Goal: Task Accomplishment & Management: Use online tool/utility

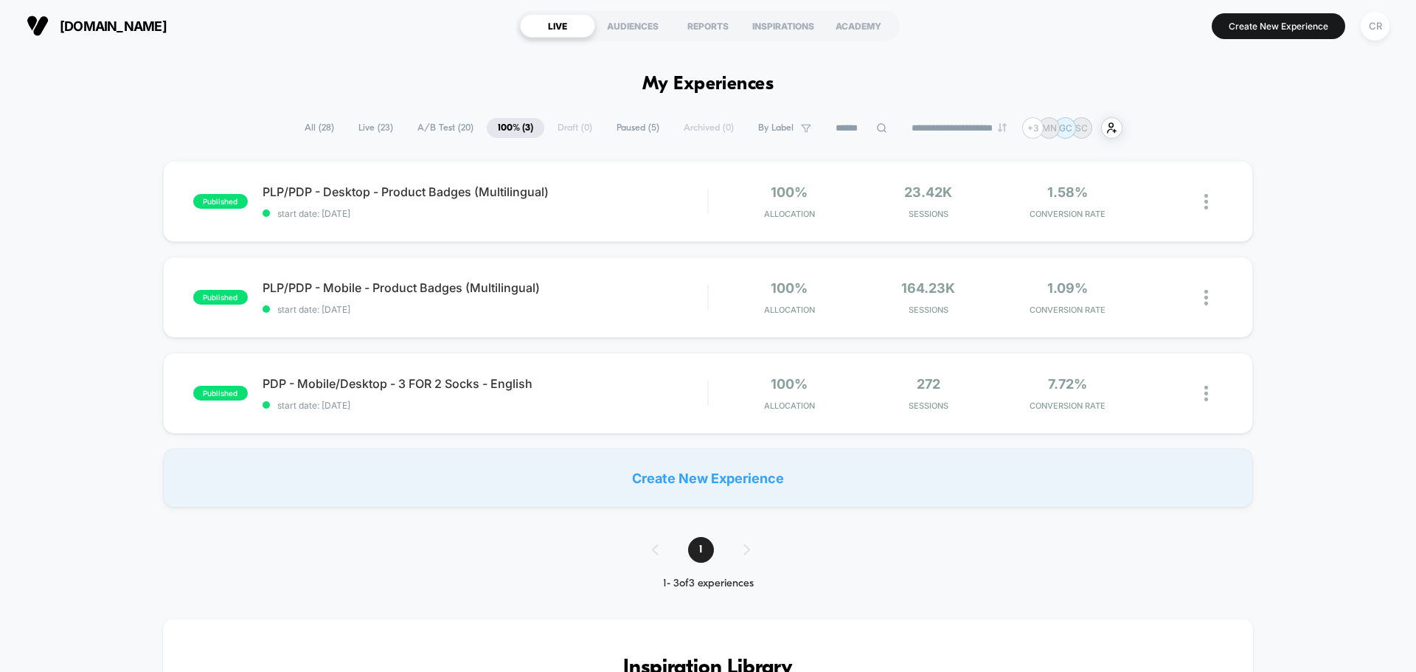
click at [387, 123] on span "Live ( 23 )" at bounding box center [375, 128] width 57 height 20
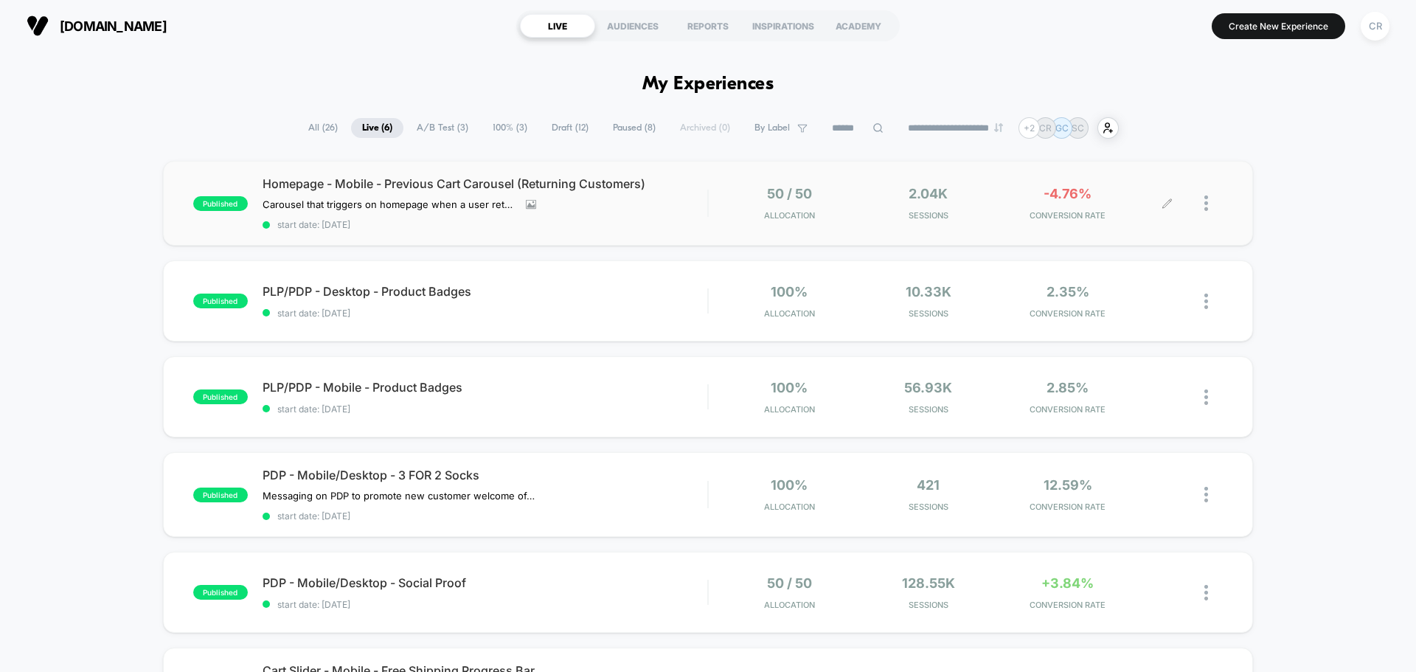
click at [1070, 215] on span "CONVERSION RATE" at bounding box center [1068, 215] width 132 height 10
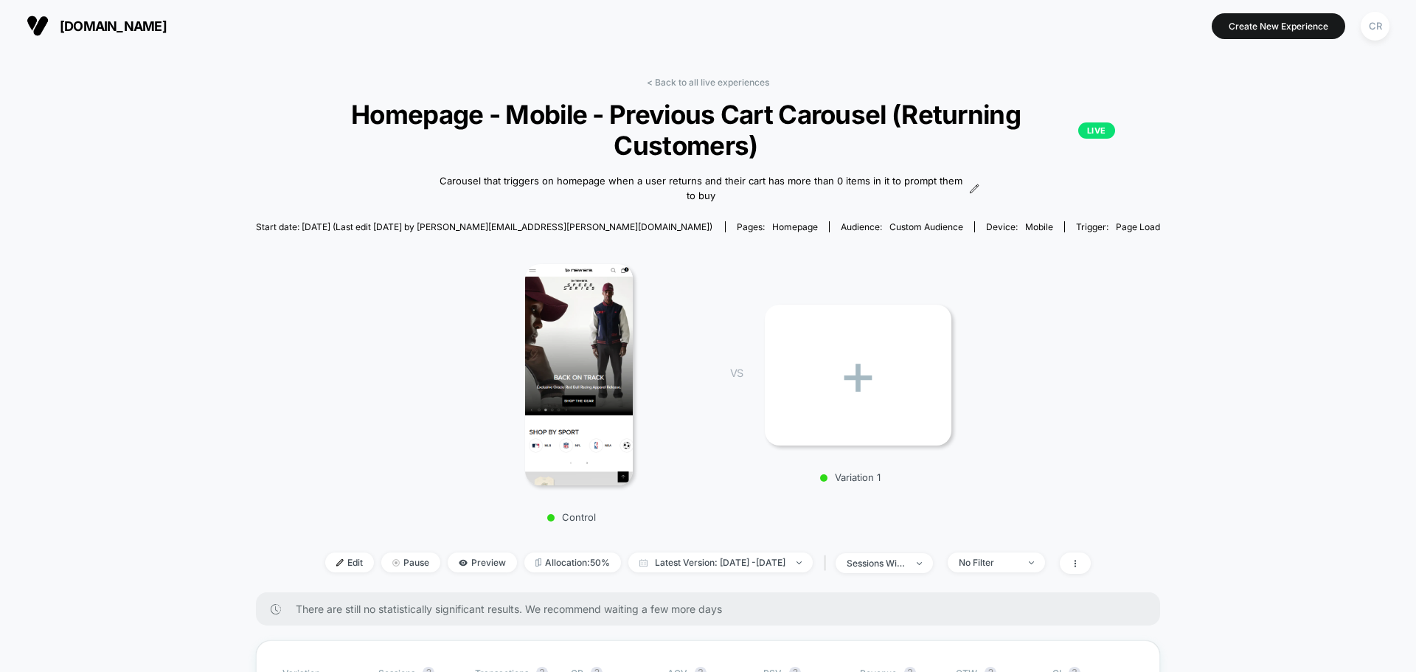
click at [113, 27] on span "[DOMAIN_NAME]" at bounding box center [113, 25] width 107 height 15
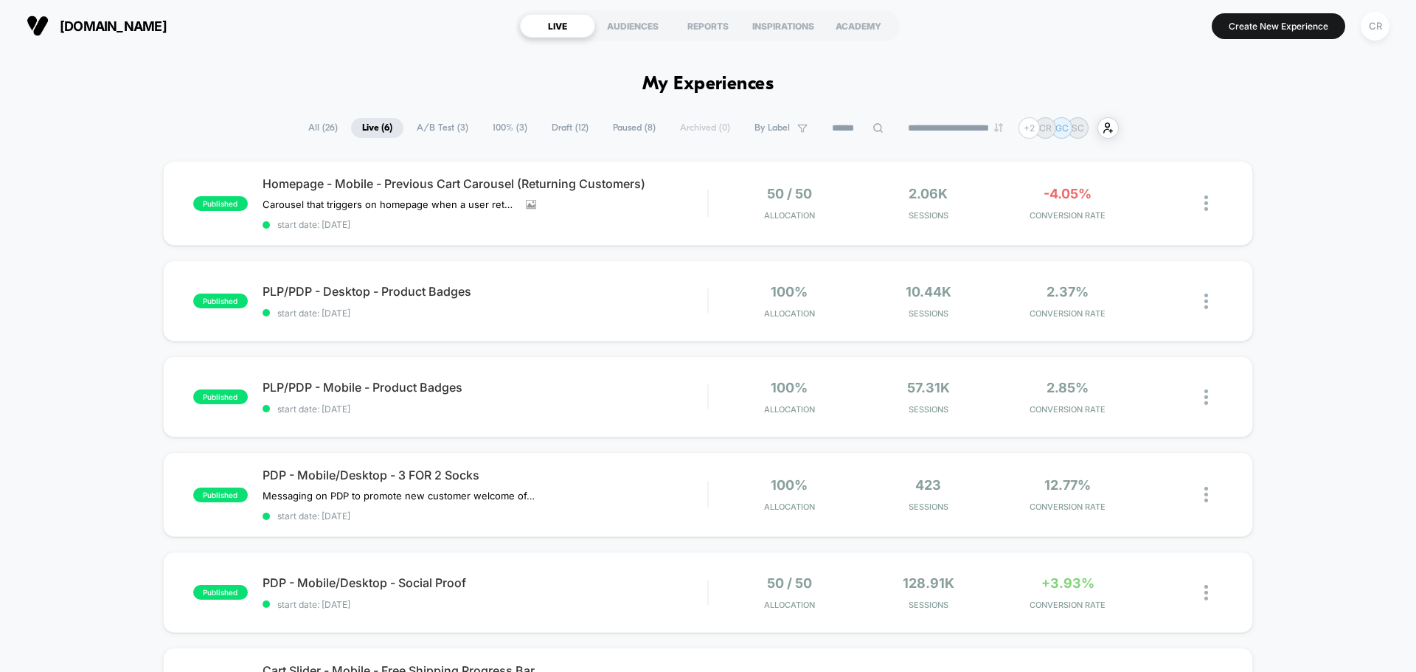
click at [552, 128] on span "Draft ( 12 )" at bounding box center [570, 128] width 59 height 20
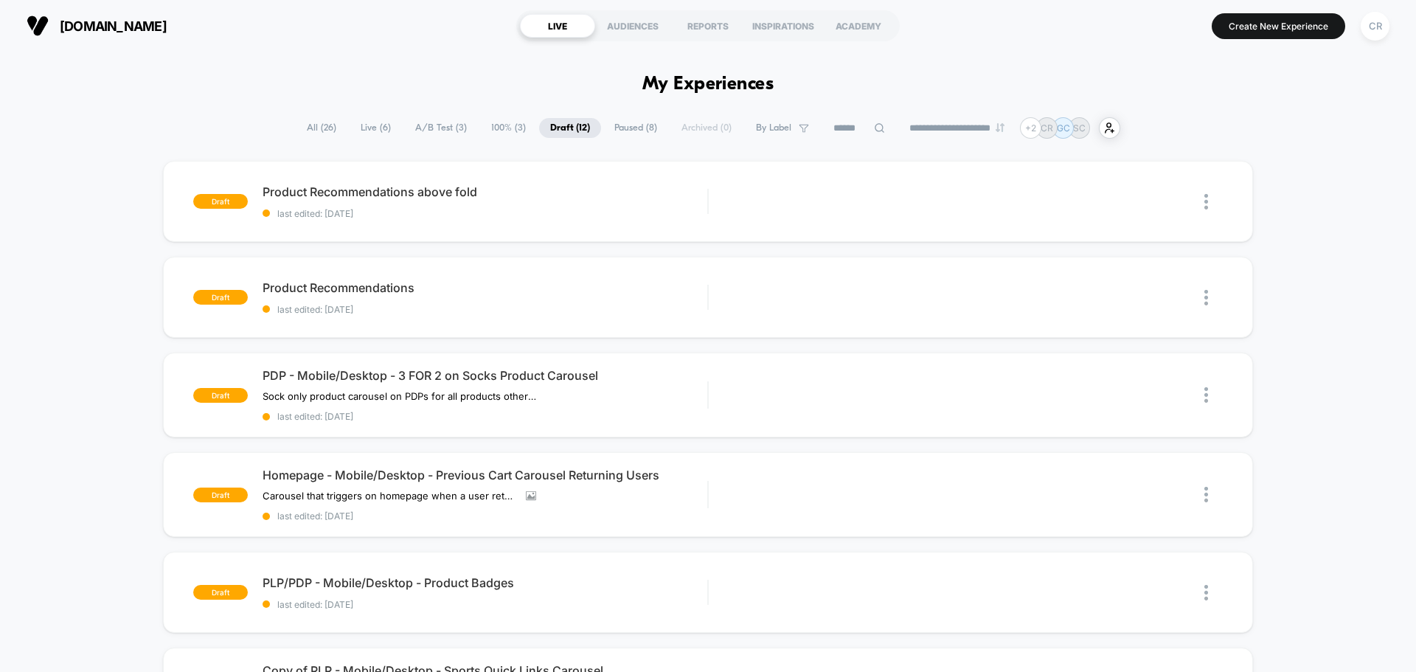
click at [621, 125] on span "Paused ( 8 )" at bounding box center [635, 128] width 65 height 20
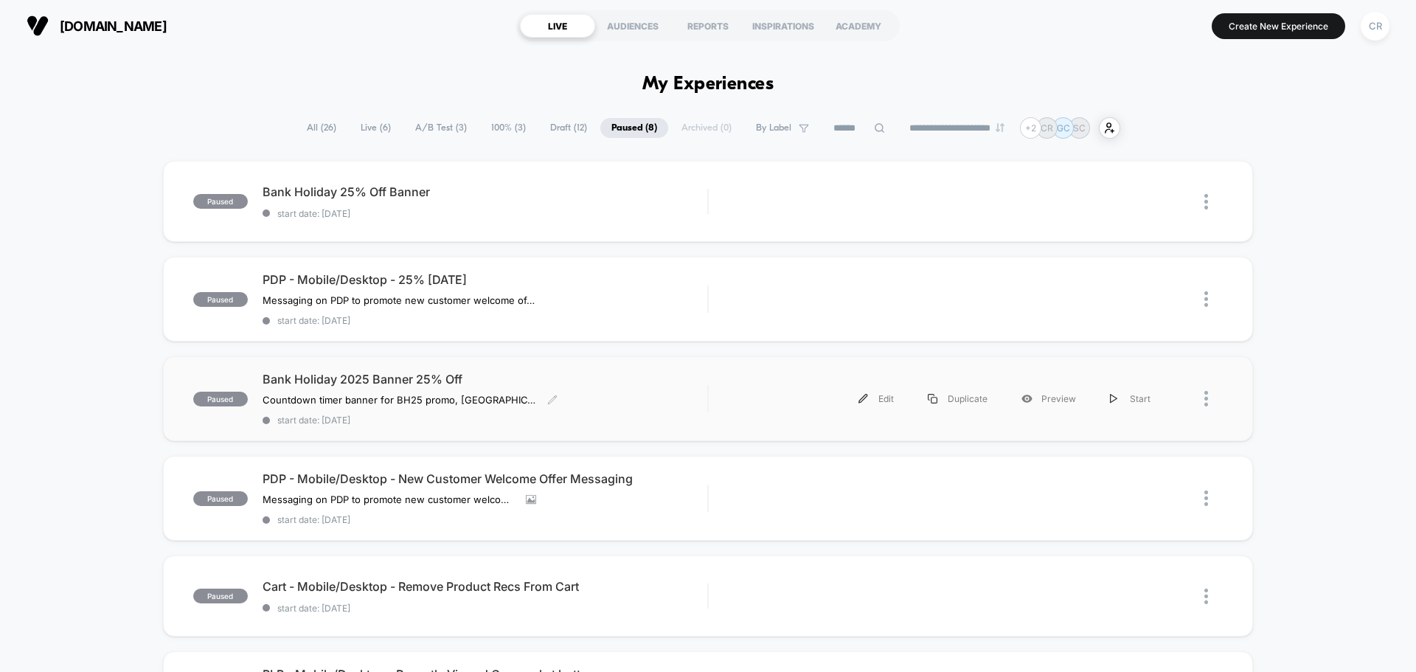
click at [401, 374] on span "Bank Holiday 2025 Banner 25% Off" at bounding box center [485, 379] width 445 height 15
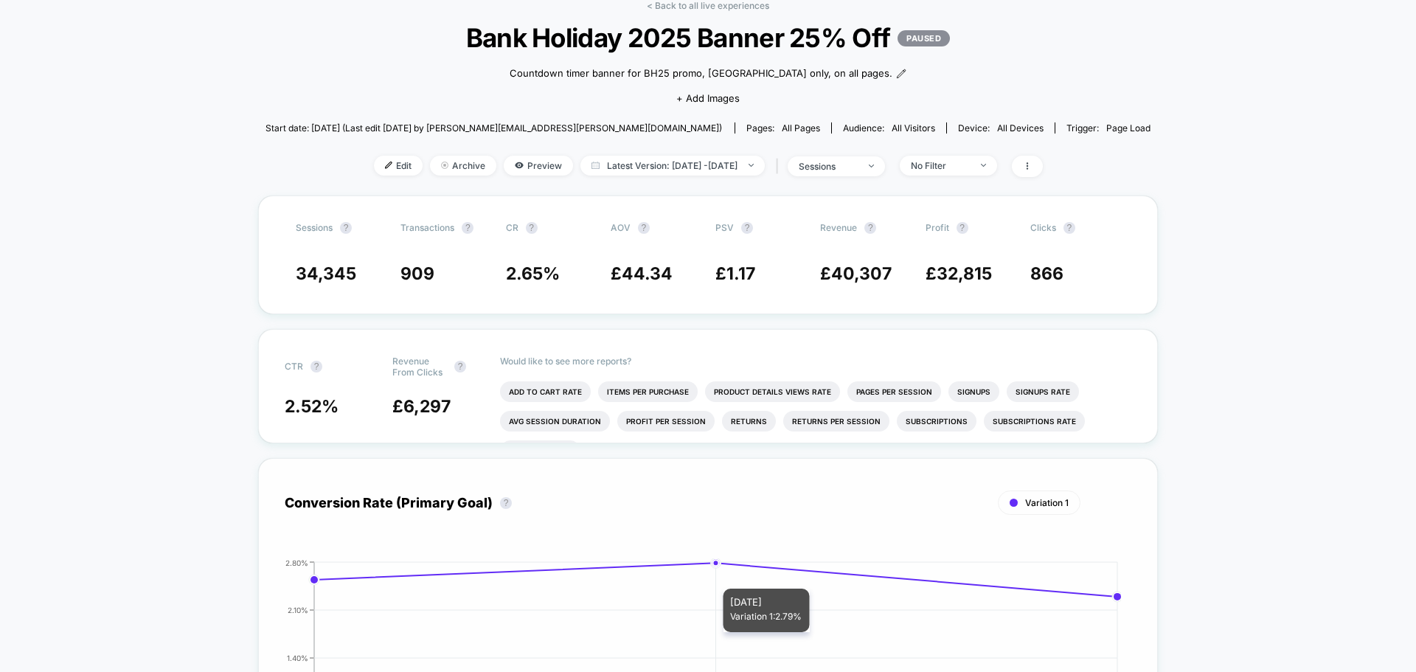
scroll to position [74, 0]
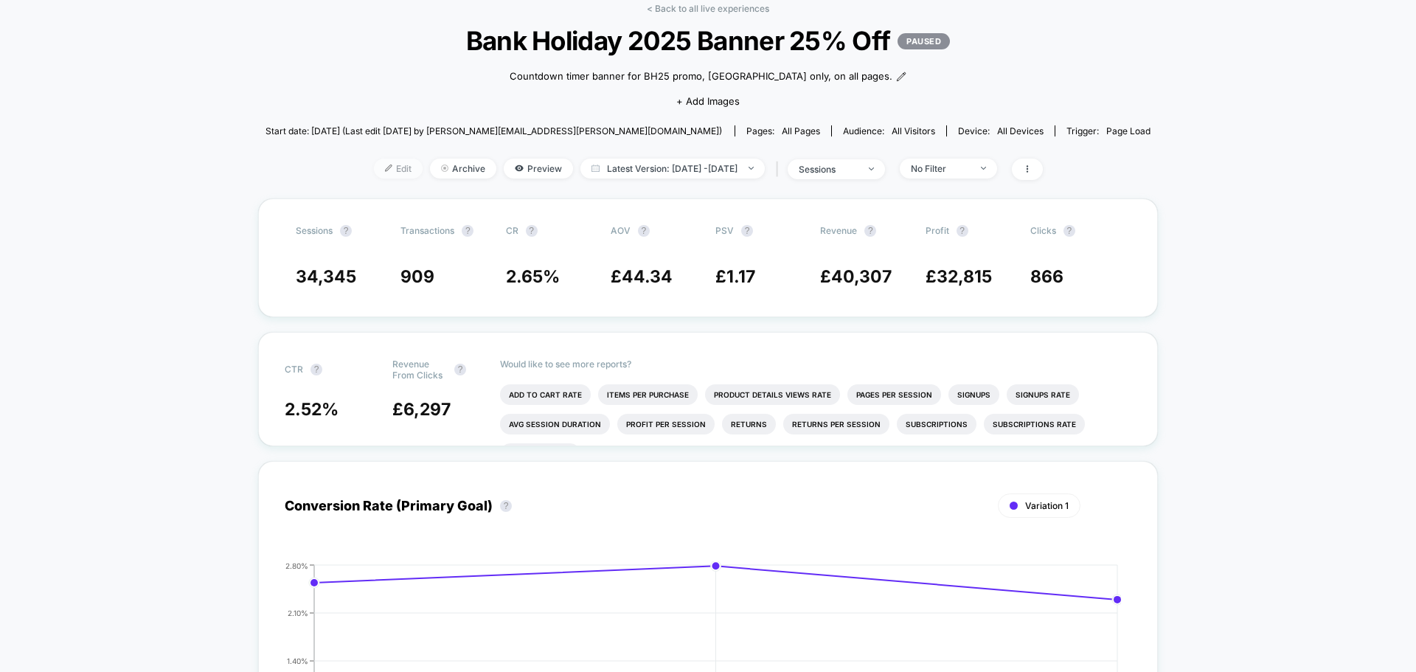
click at [391, 170] on span "Edit" at bounding box center [398, 169] width 49 height 20
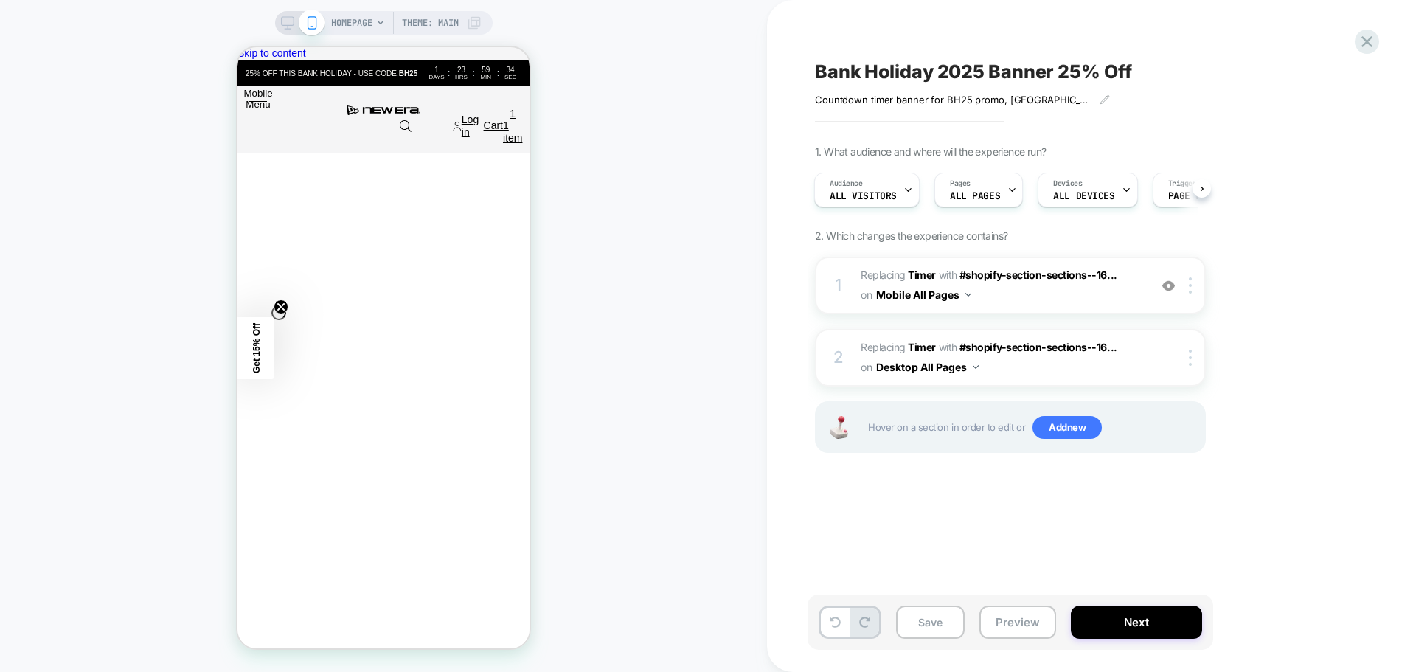
scroll to position [0, 584]
click at [1049, 306] on div "1 #_loomi_addon_1755591220773 Replacing Timer WITH #shopify-section-sections--1…" at bounding box center [1010, 286] width 391 height 58
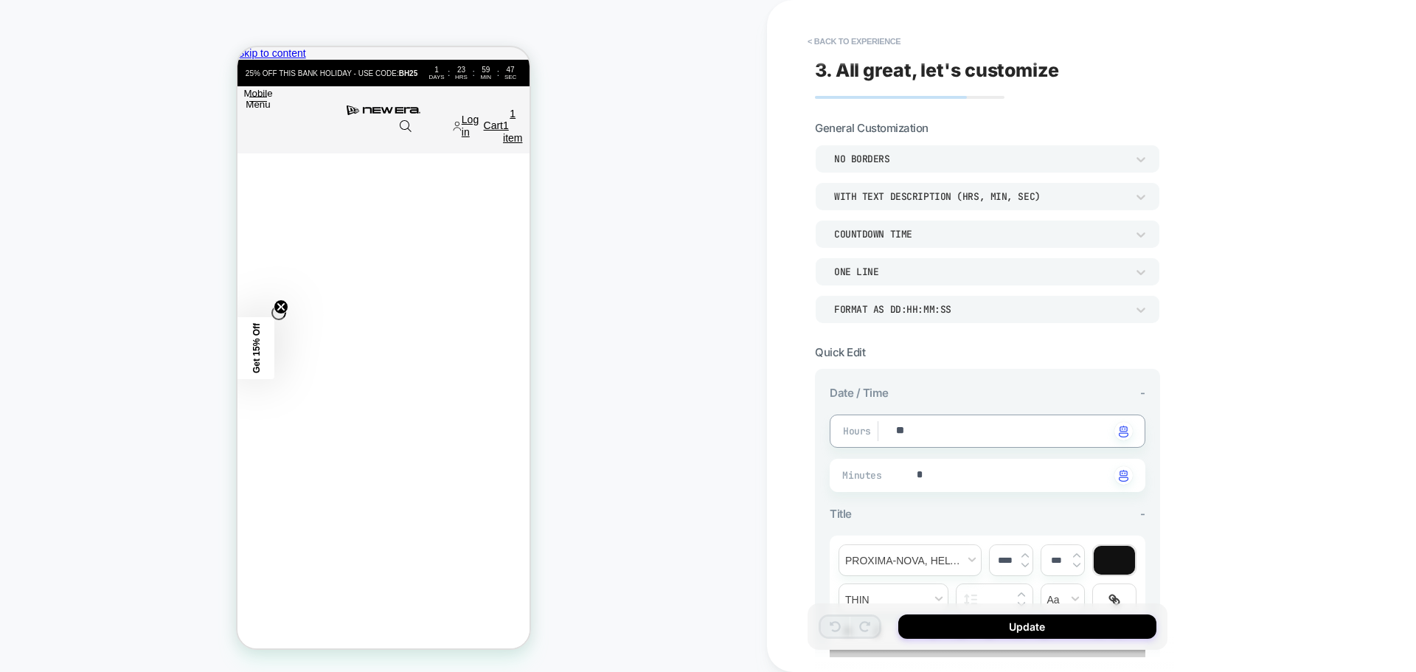
type textarea "*"
click at [0, 0] on div "COUNTDOWN TIME" at bounding box center [0, 0] width 0 height 0
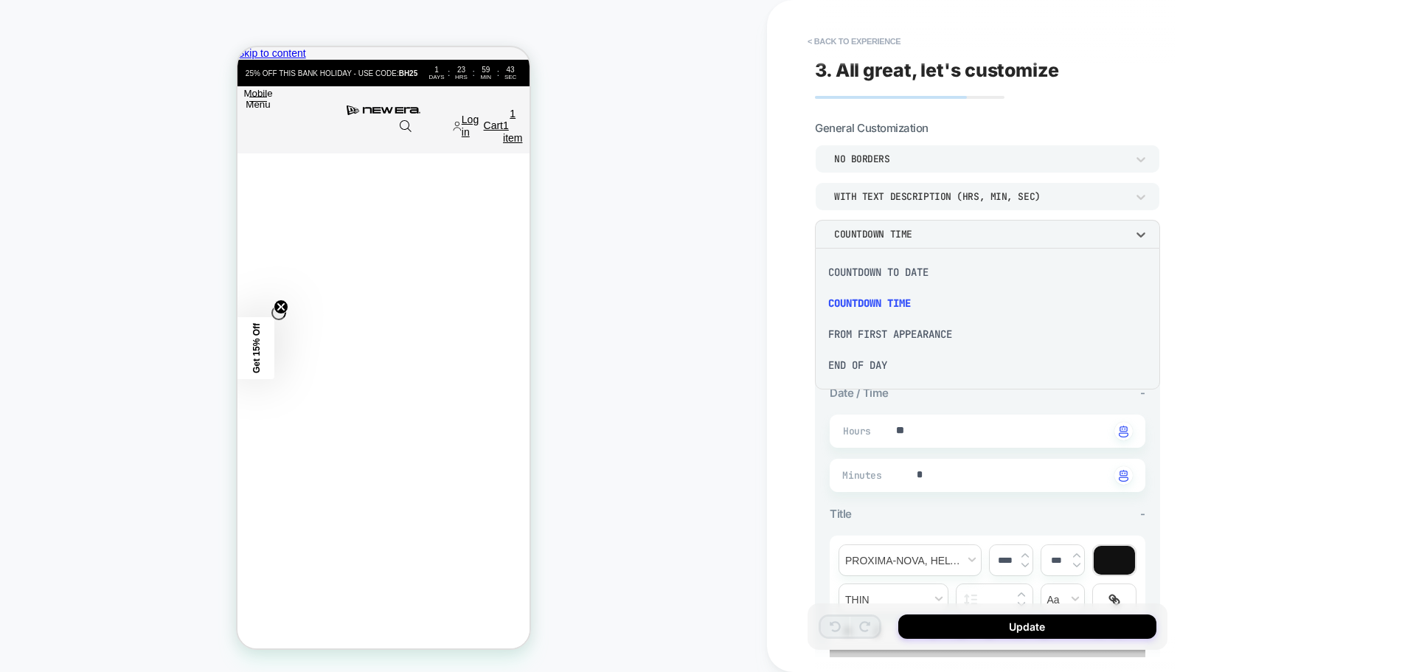
click at [0, 0] on div at bounding box center [0, 0] width 0 height 0
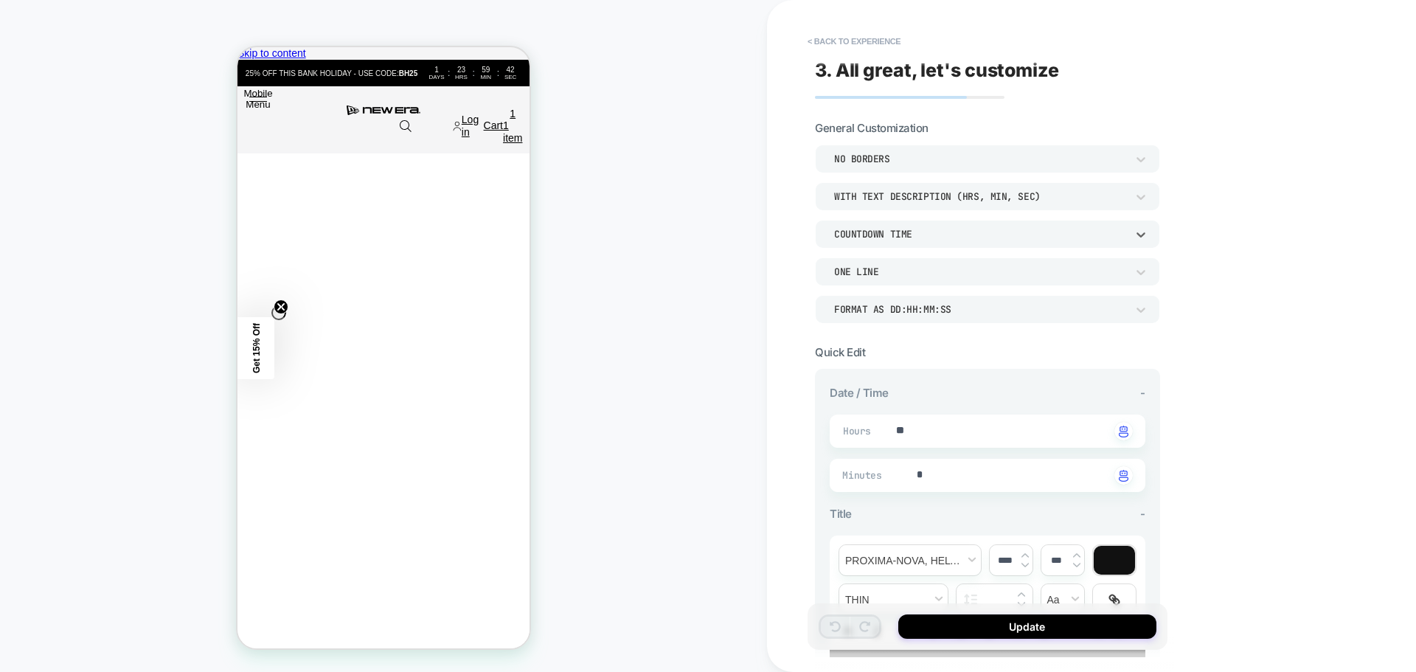
click at [988, 240] on div "COUNTDOWN TIME" at bounding box center [980, 233] width 307 height 15
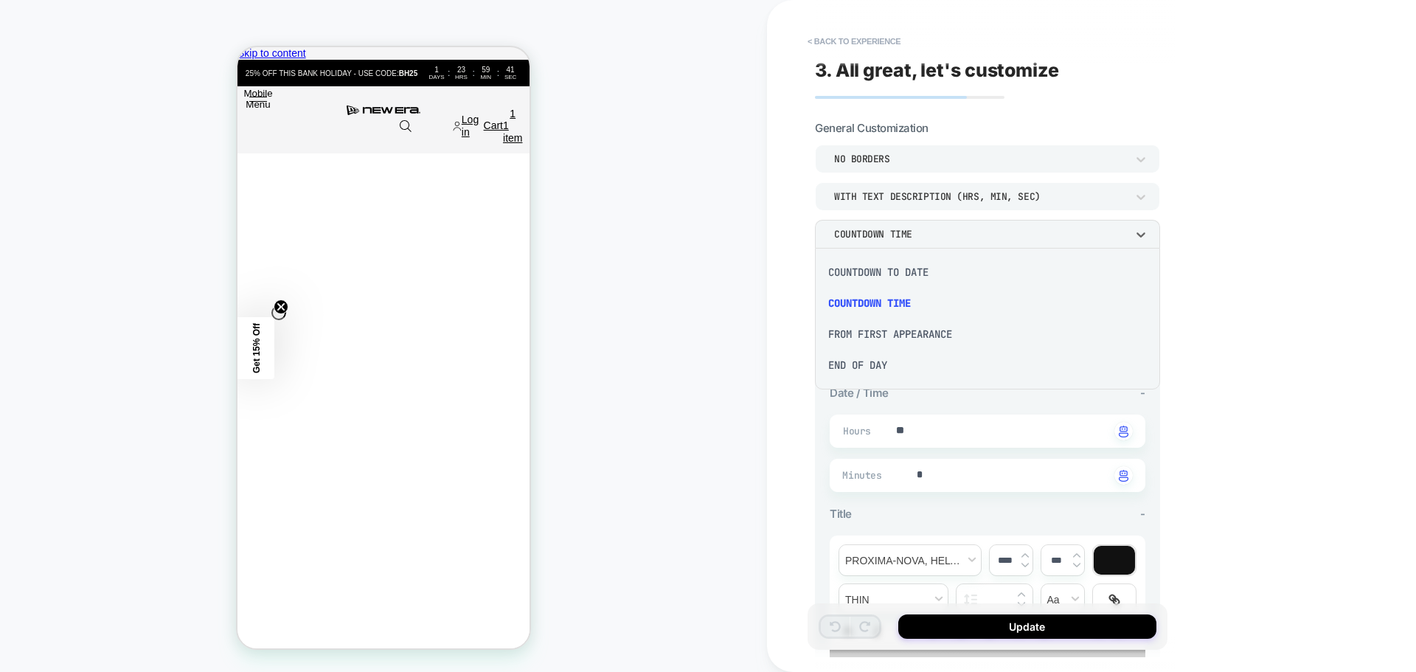
click at [915, 271] on div "COUNTDOWN TO DATE" at bounding box center [987, 272] width 333 height 31
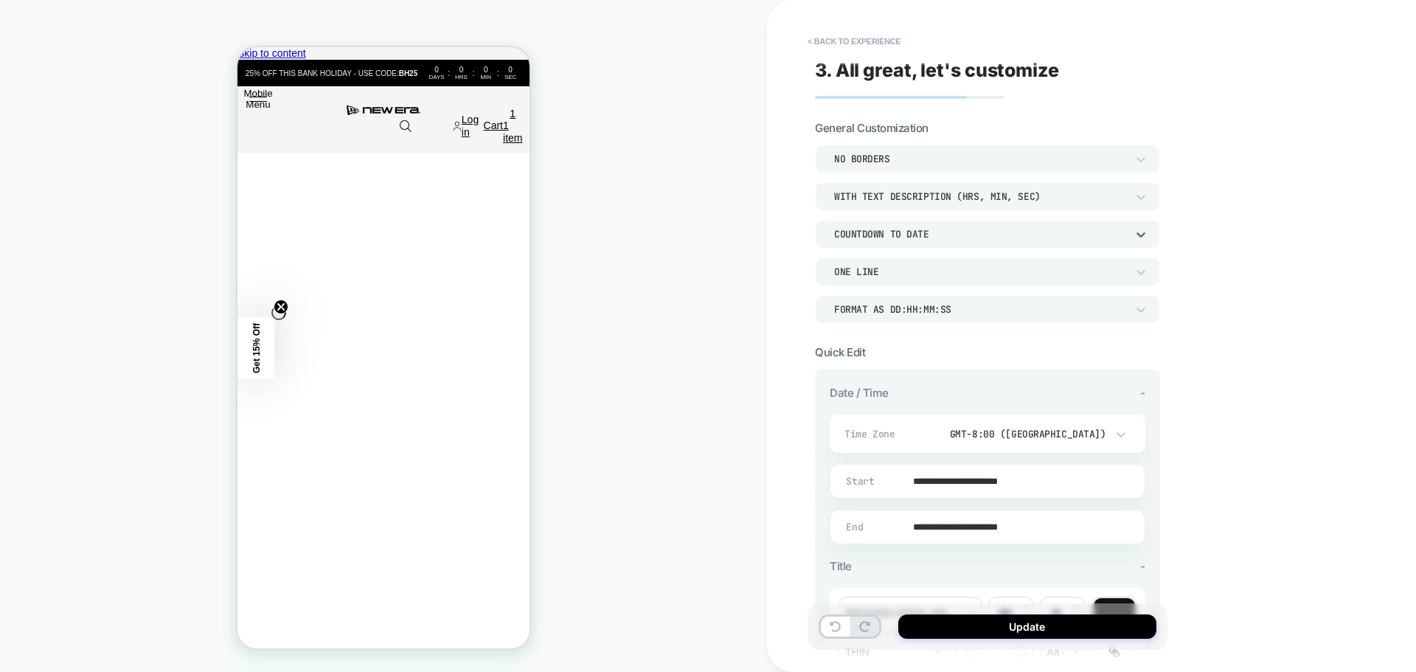
click at [0, 0] on div "COUNTDOWN TO DATE" at bounding box center [0, 0] width 0 height 0
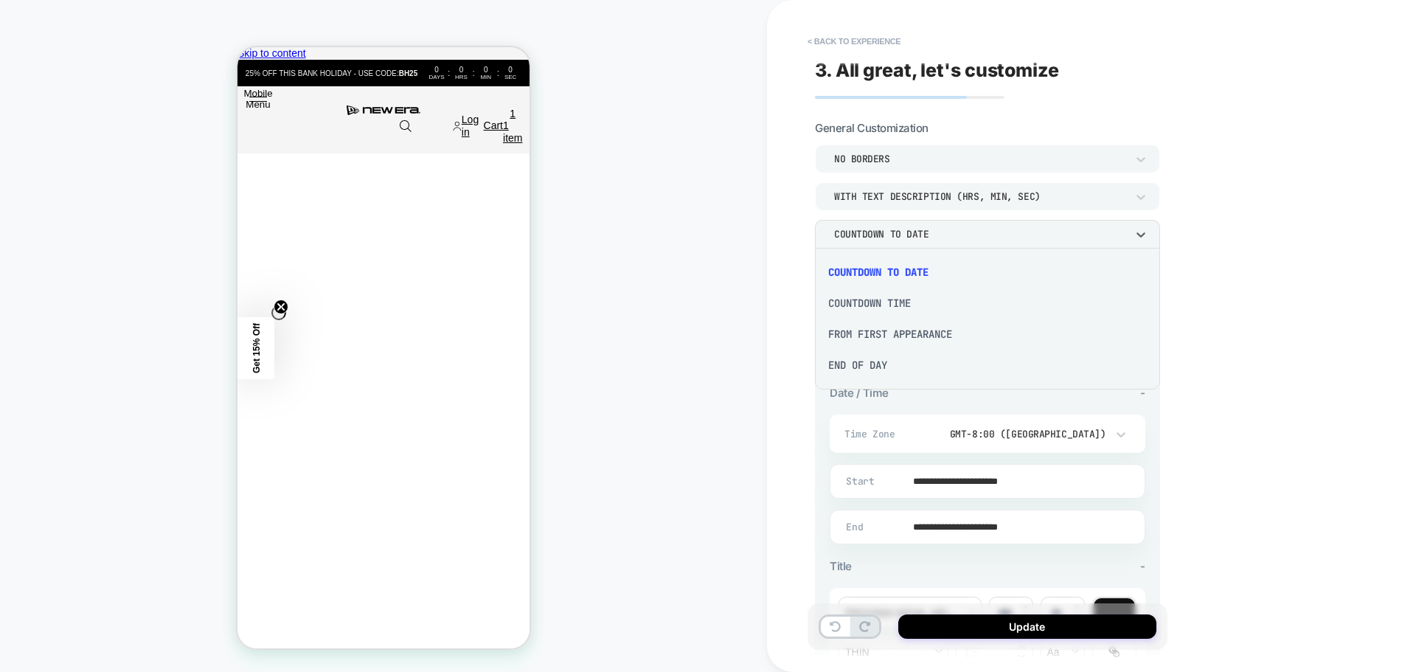
click at [1258, 232] on div at bounding box center [708, 336] width 1416 height 672
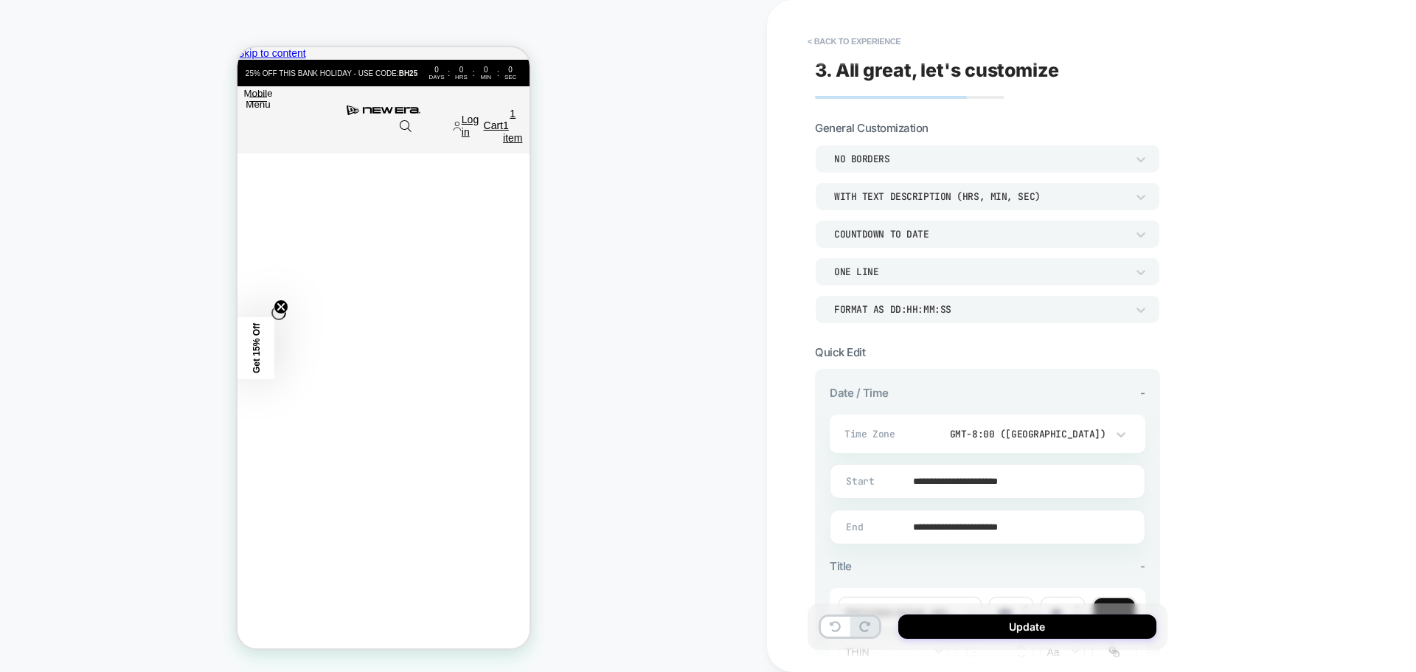
click at [981, 322] on div "Format as DD:HH:MM:SS" at bounding box center [987, 309] width 345 height 28
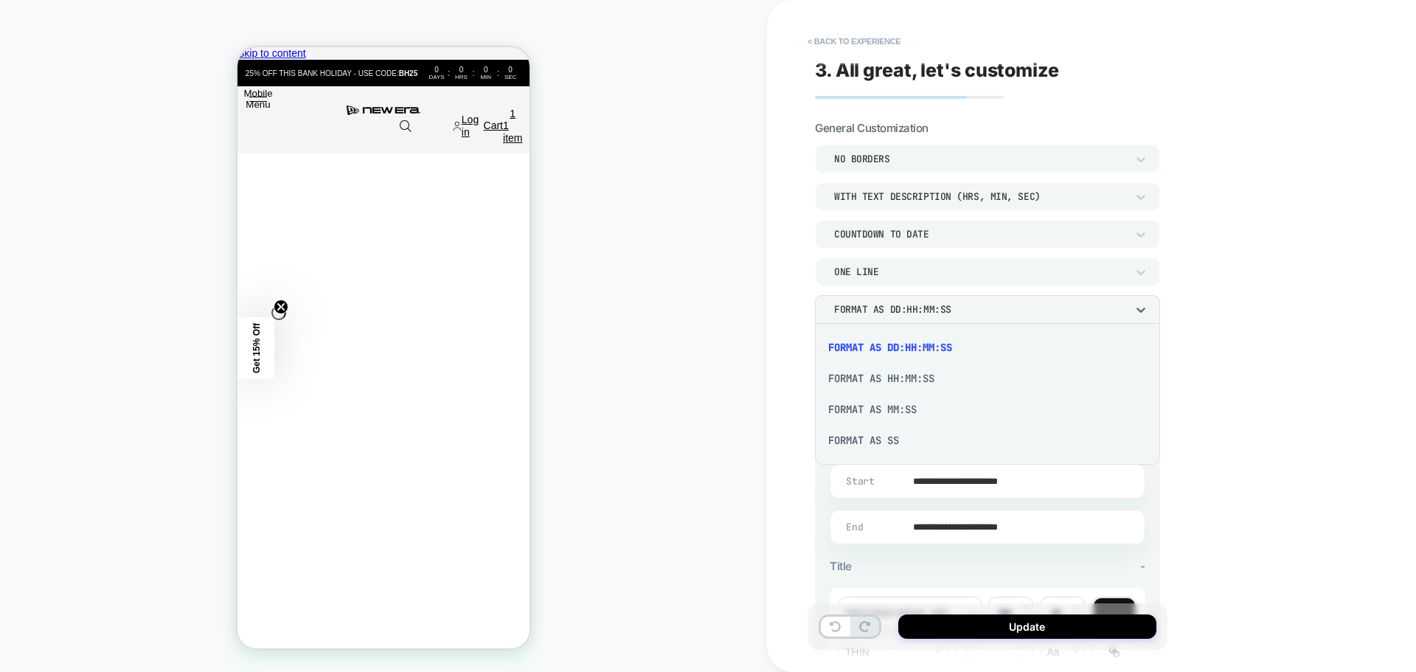
click at [0, 0] on div at bounding box center [0, 0] width 0 height 0
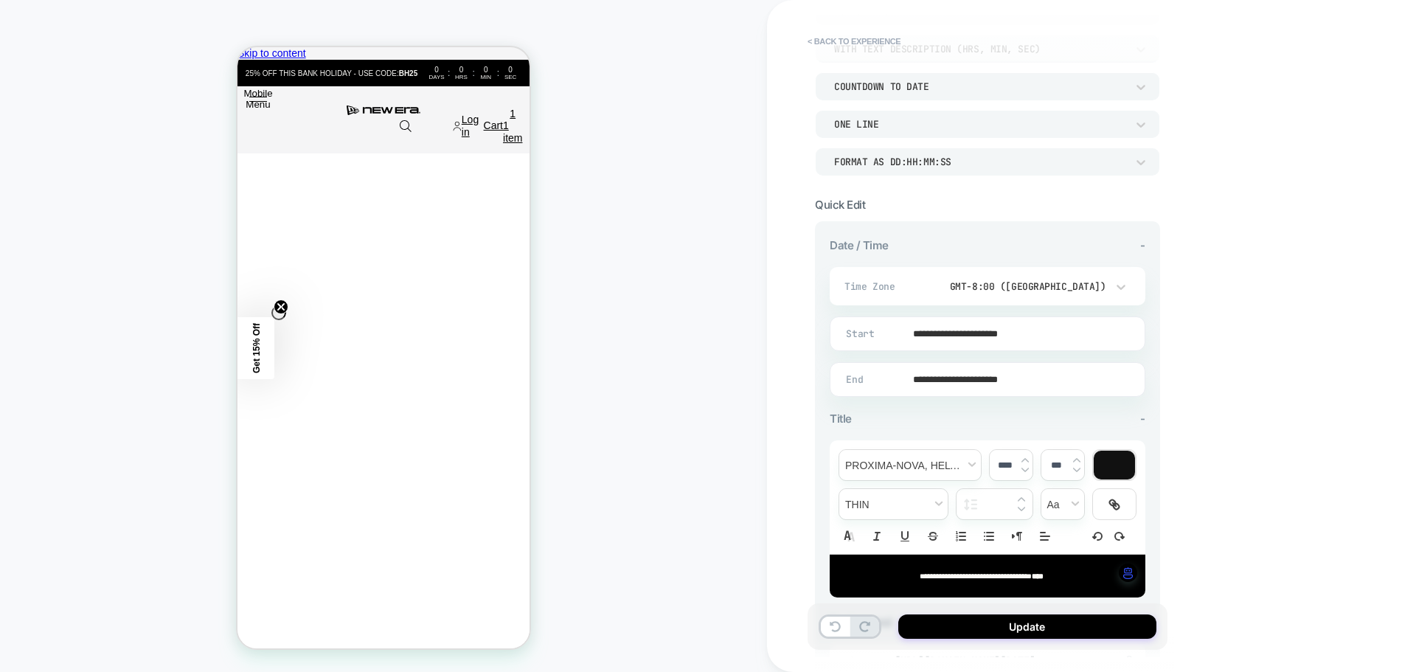
click at [980, 341] on input "**********" at bounding box center [985, 333] width 314 height 35
click at [858, 259] on td "24" at bounding box center [862, 256] width 24 height 21
type input "**********"
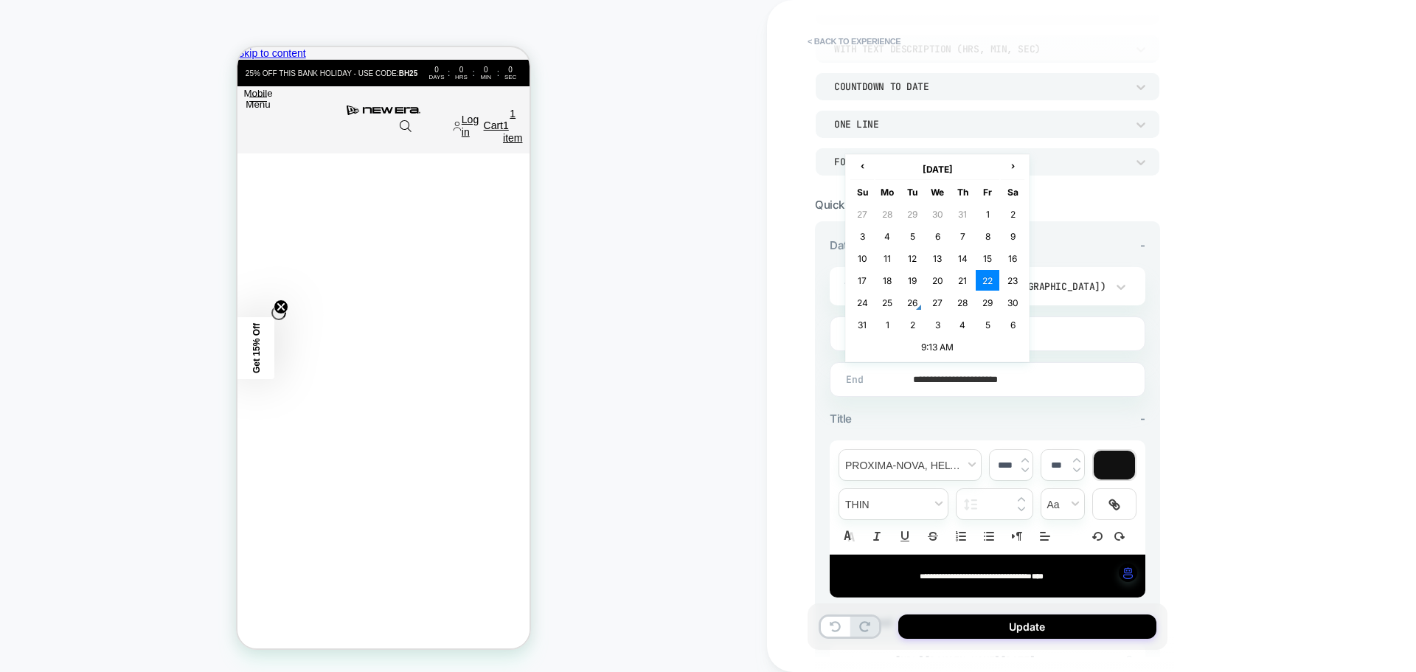
click at [887, 300] on td "25" at bounding box center [888, 302] width 24 height 21
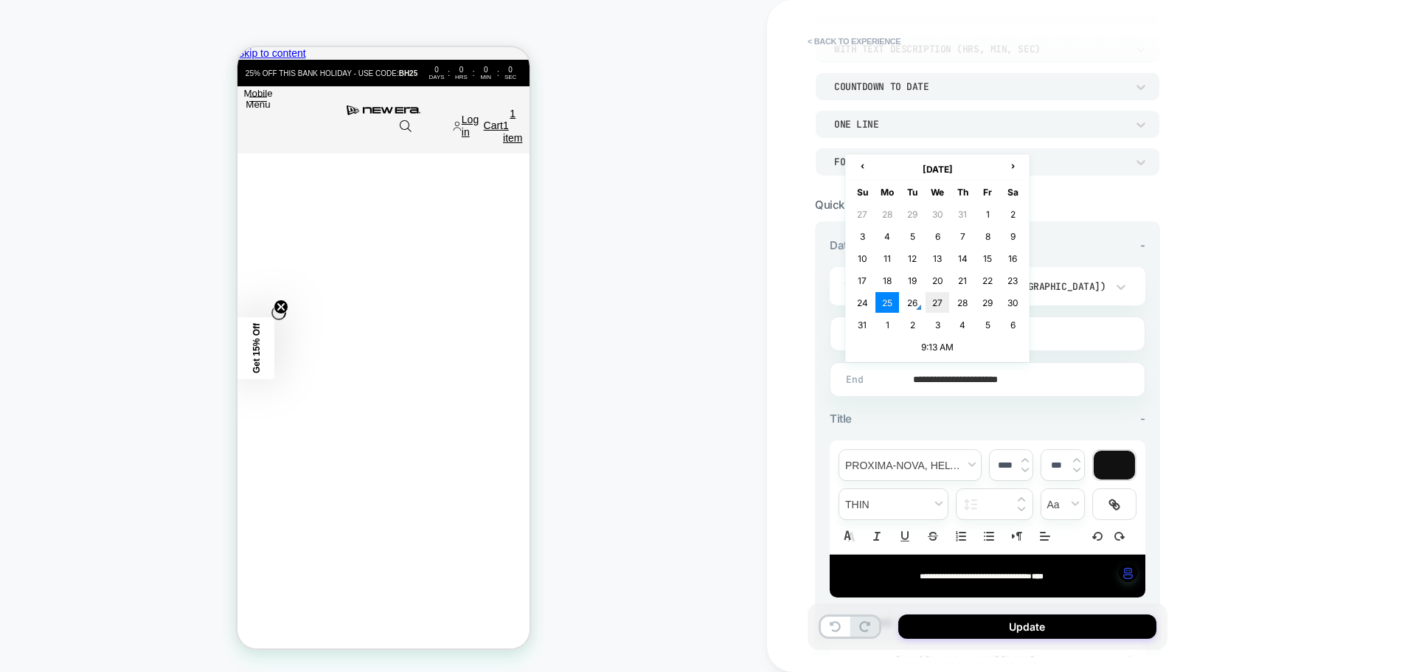
click at [0, 0] on td "27" at bounding box center [0, 0] width 0 height 0
type input "**********"
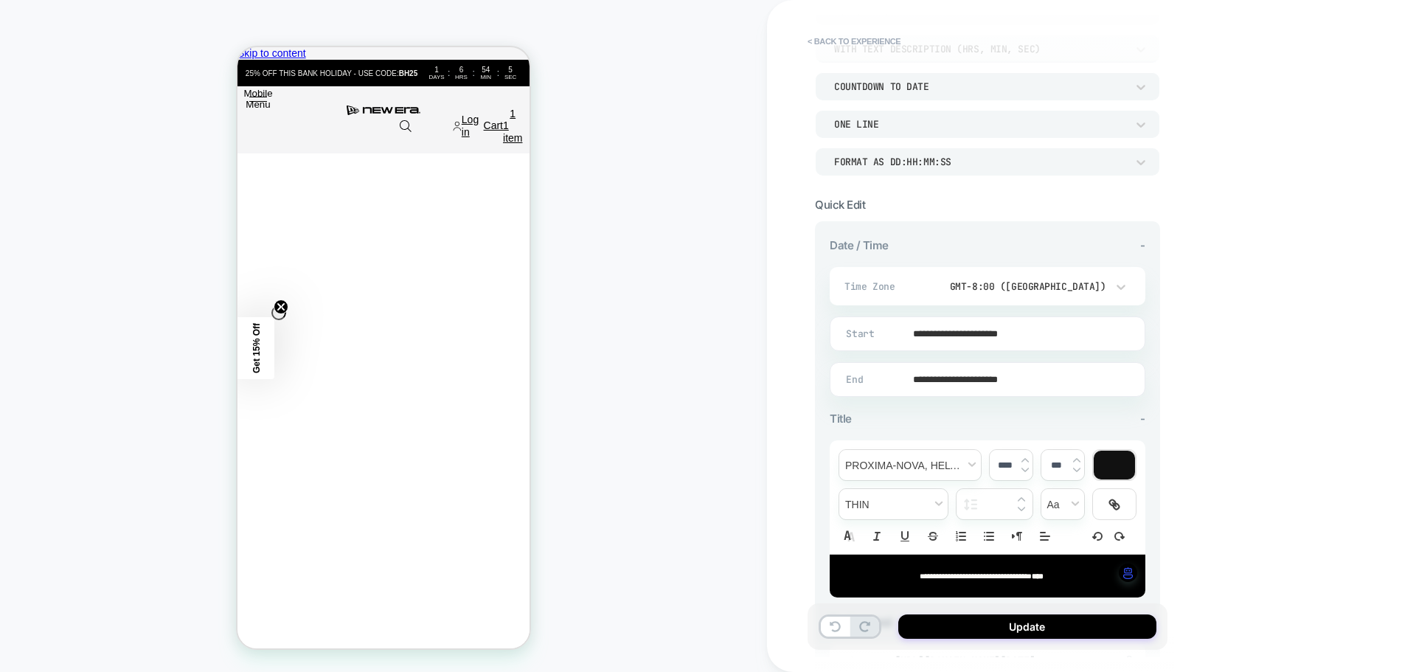
click at [993, 343] on input "**********" at bounding box center [985, 333] width 314 height 35
click at [0, 0] on td "26" at bounding box center [0, 0] width 0 height 0
type input "**********"
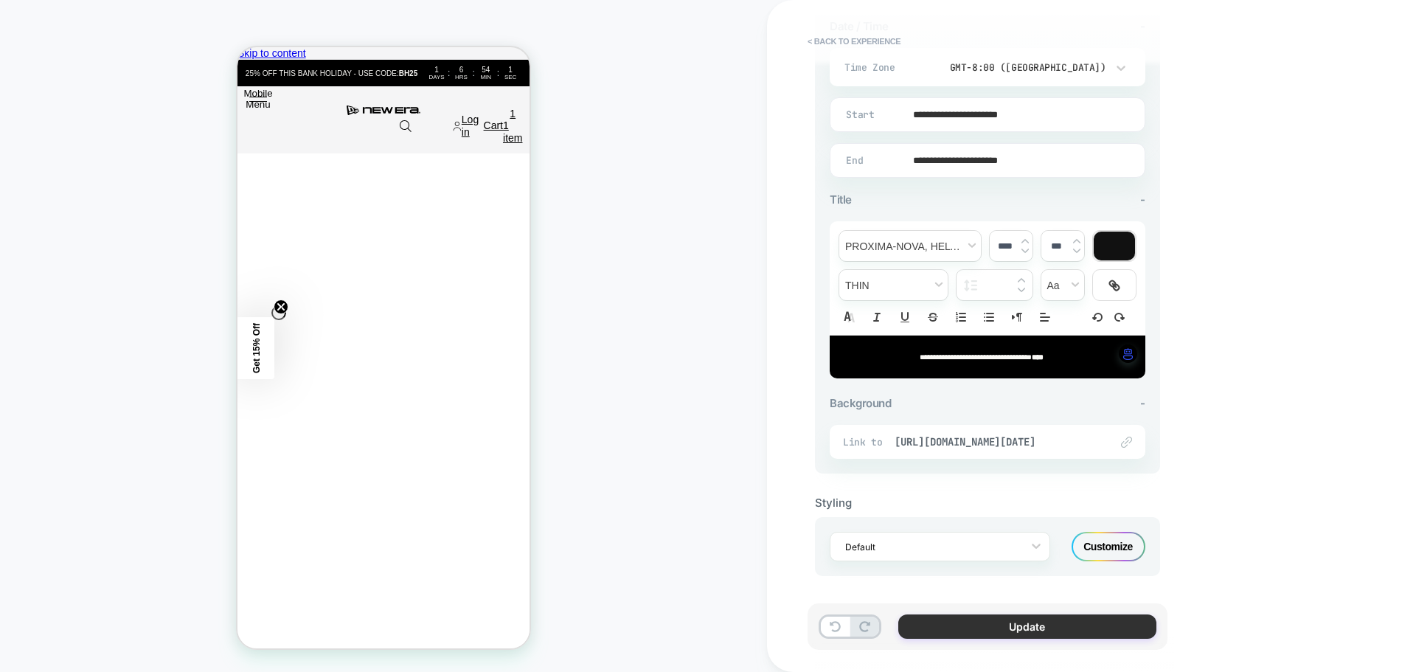
click at [0, 0] on button "Update" at bounding box center [0, 0] width 0 height 0
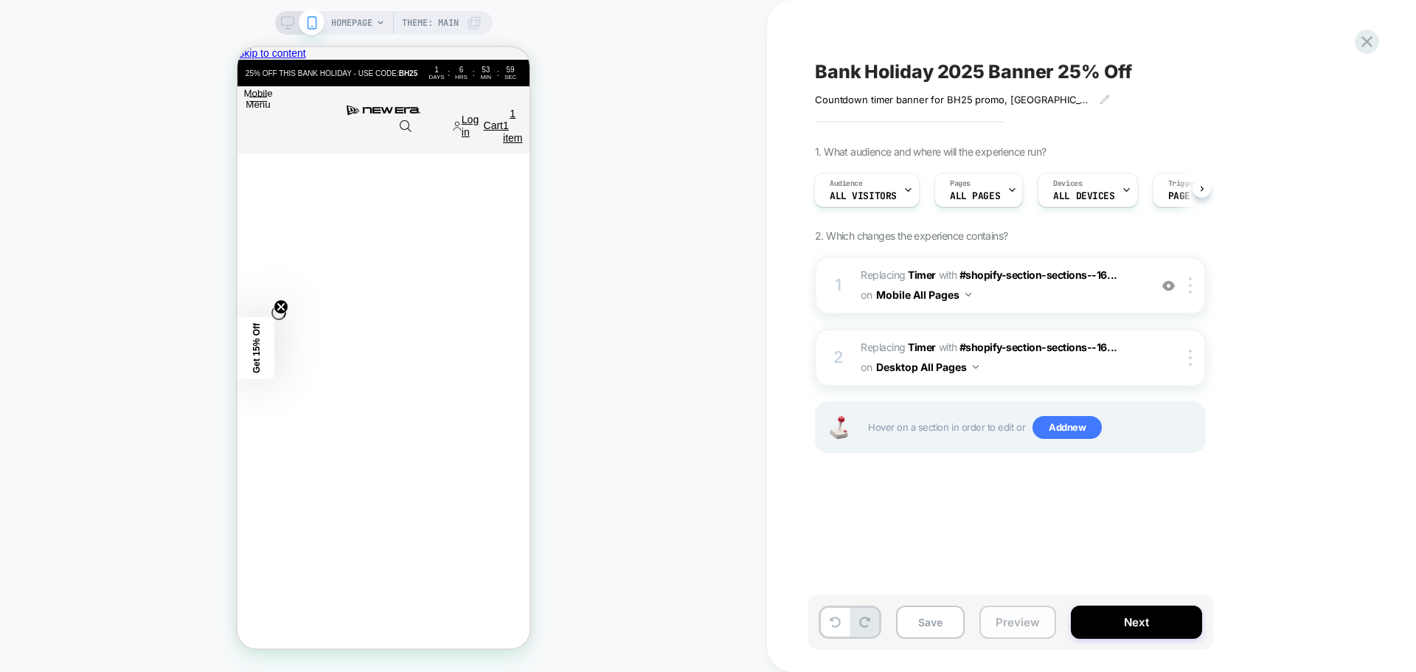
click at [1005, 633] on button "Preview" at bounding box center [1018, 622] width 77 height 33
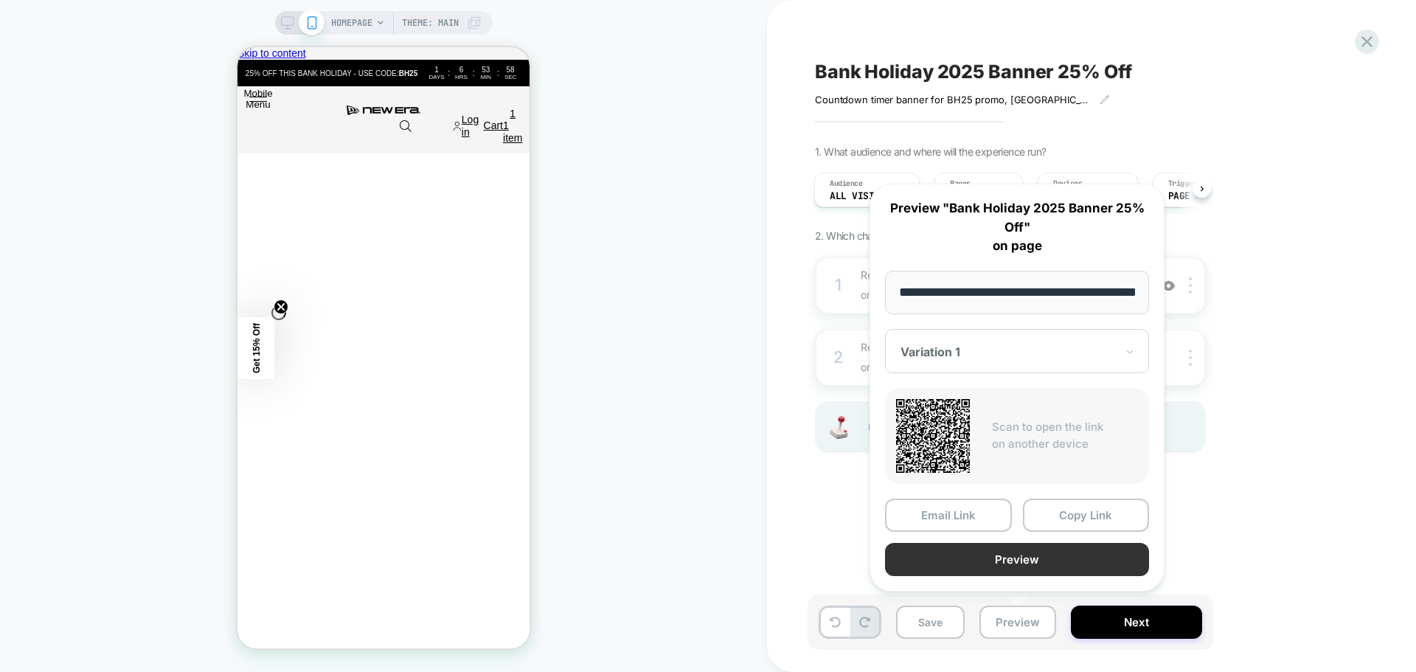
click at [981, 561] on button "Preview" at bounding box center [1017, 559] width 264 height 33
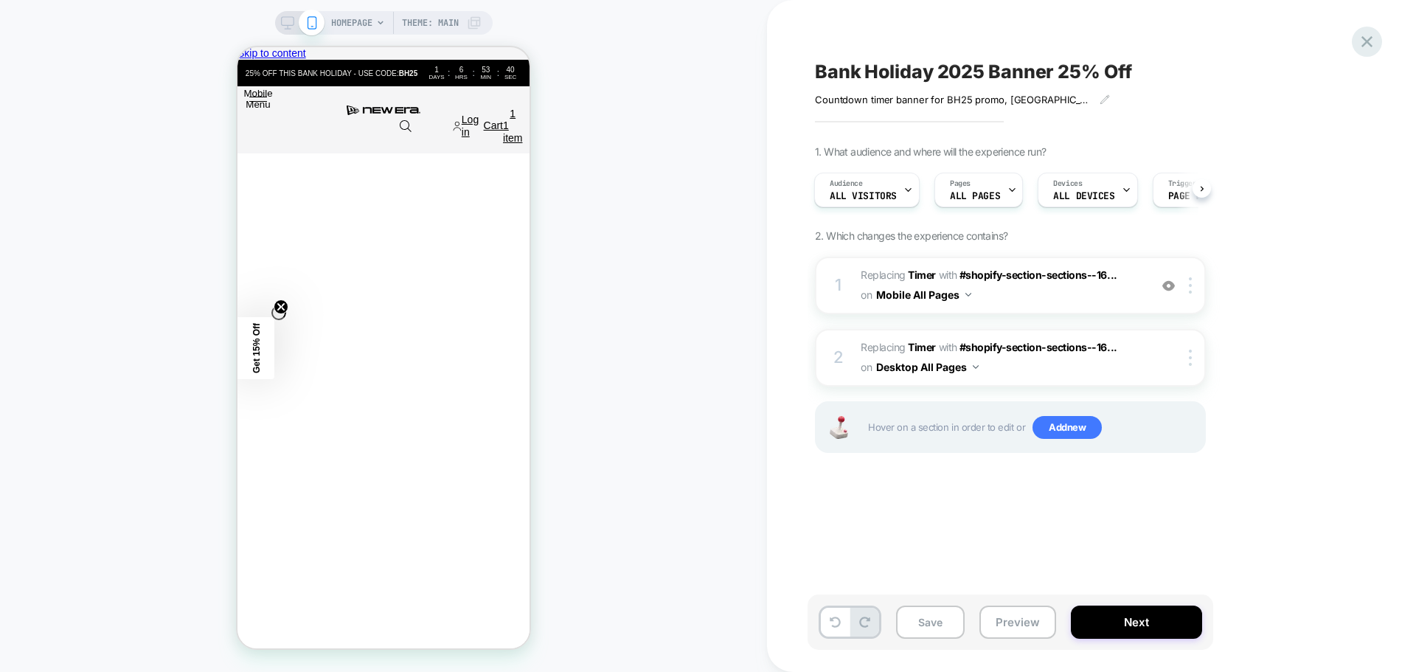
click at [1367, 32] on icon at bounding box center [1367, 42] width 20 height 20
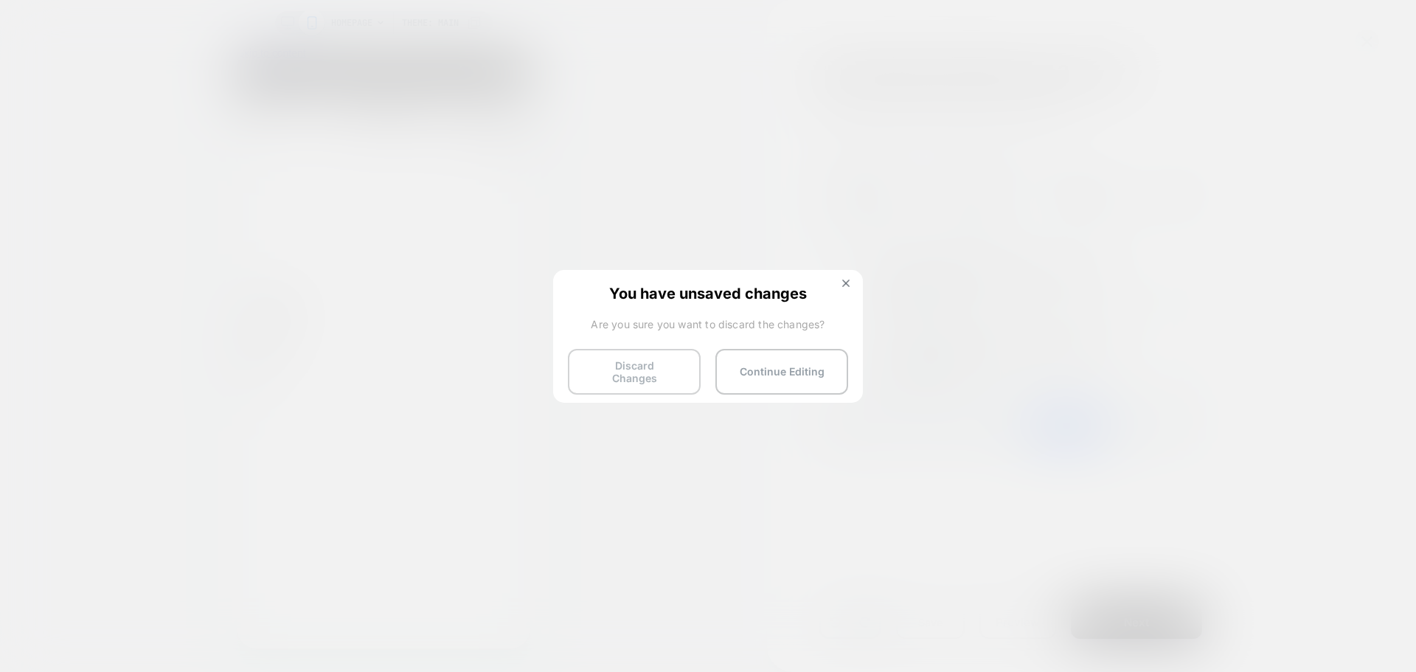
click at [645, 374] on button "Discard Changes" at bounding box center [634, 372] width 133 height 46
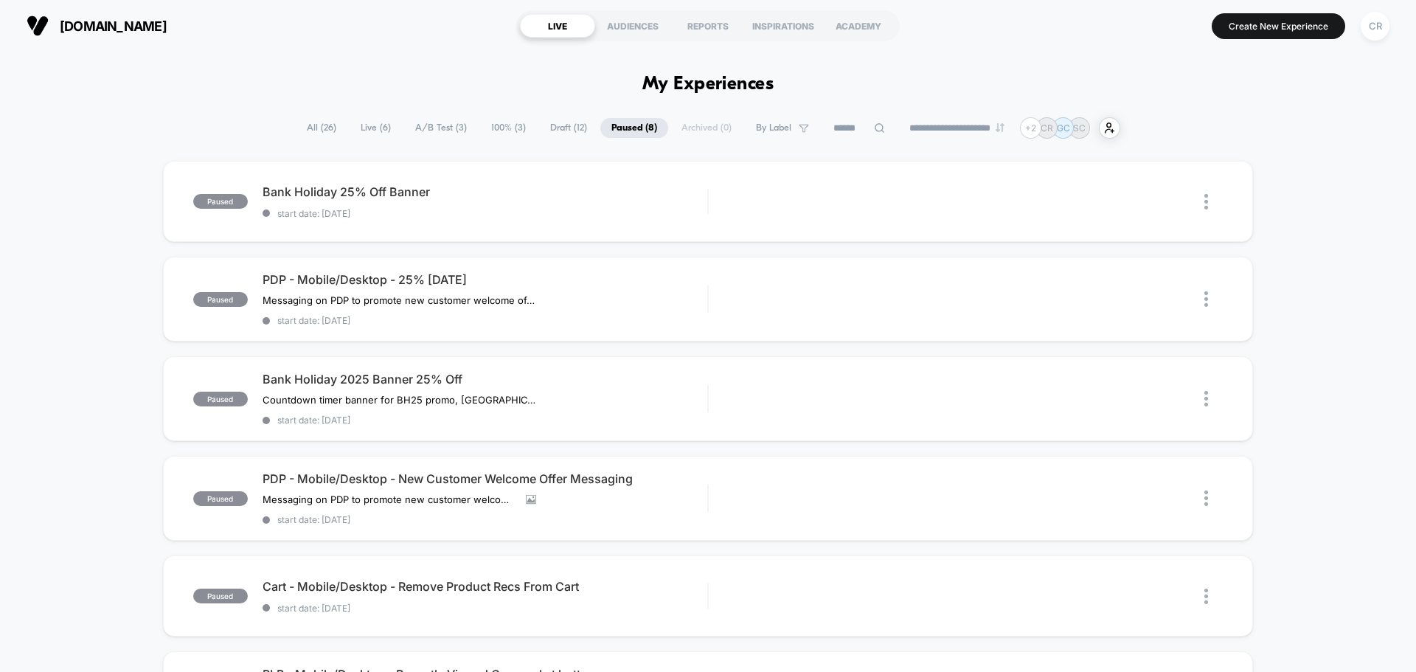
click at [1319, 364] on div "paused Bank Holiday 25% Off Banner start date: [DATE] Edit Duplicate Preview St…" at bounding box center [708, 585] width 1416 height 848
click at [1291, 133] on div "**********" at bounding box center [708, 127] width 1416 height 21
click at [371, 123] on span "Live ( 6 )" at bounding box center [376, 128] width 52 height 20
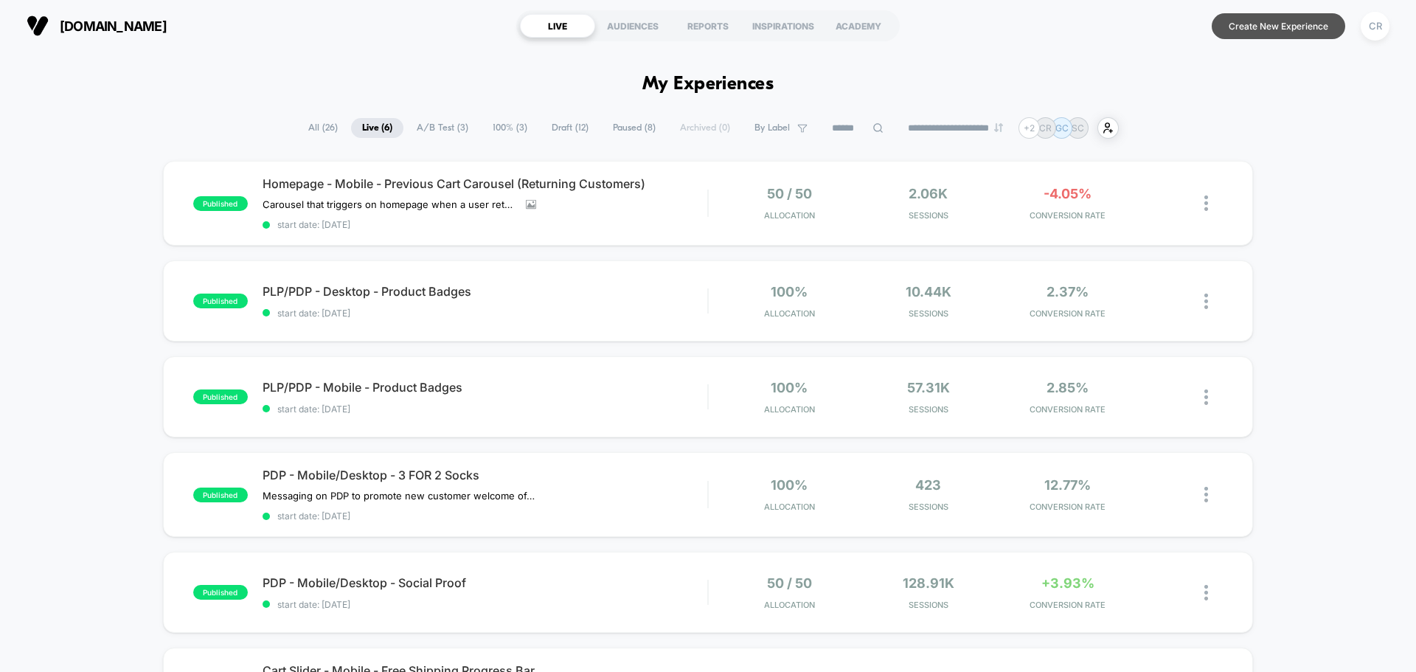
click at [1277, 22] on button "Create New Experience" at bounding box center [1279, 26] width 134 height 26
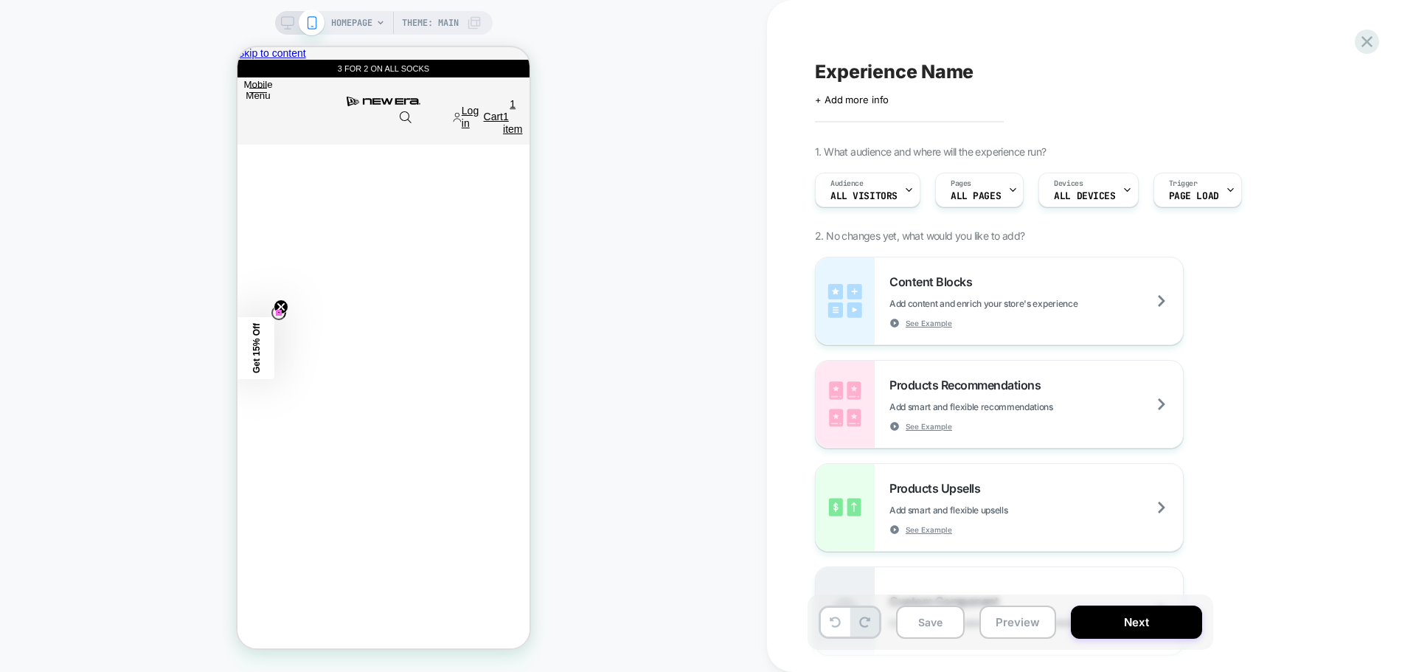
scroll to position [0, 584]
click at [281, 310] on icon "Close teaser" at bounding box center [281, 307] width 6 height 6
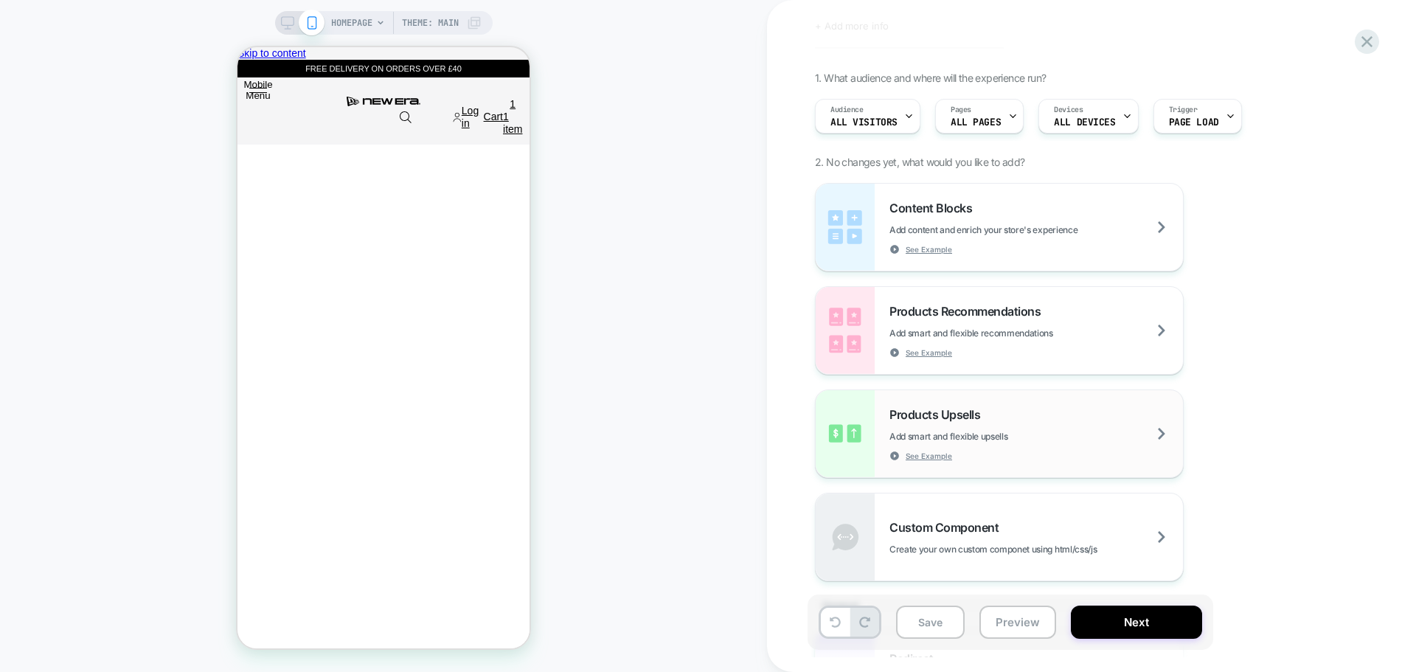
click at [0, 0] on span "Add smart and flexible upsells" at bounding box center [0, 0] width 0 height 0
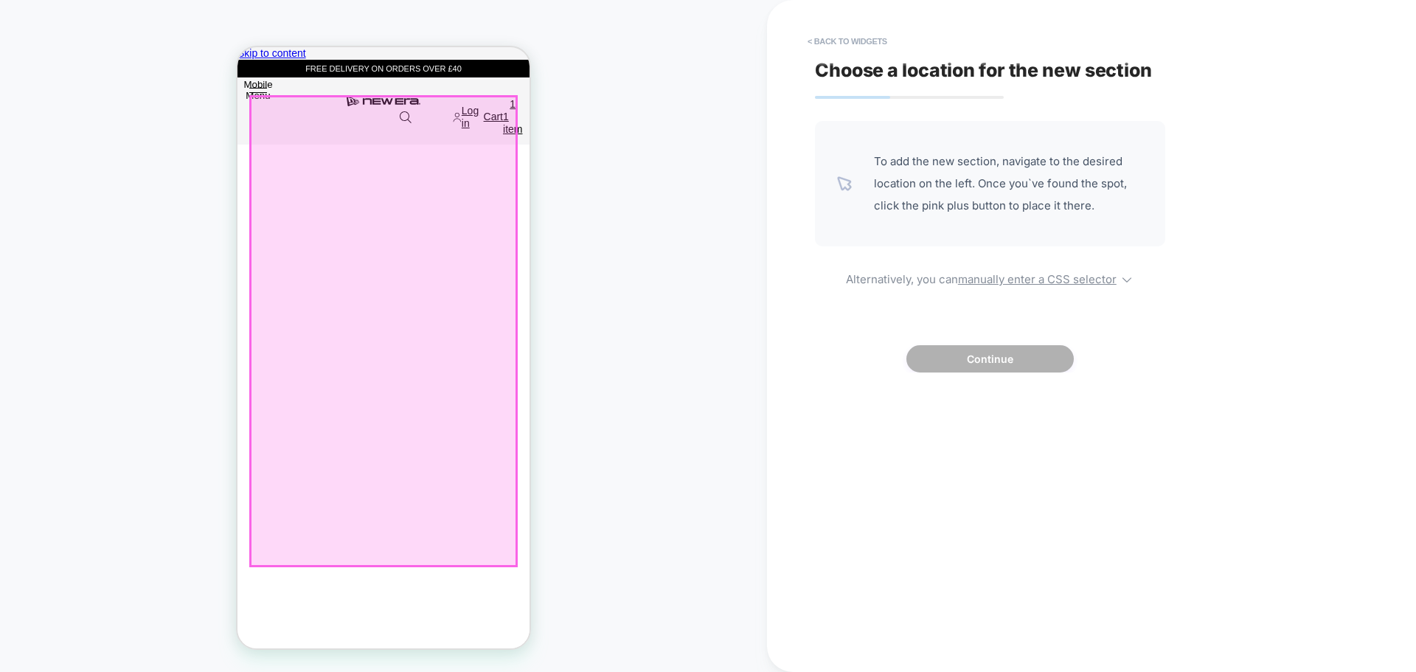
scroll to position [0, 292]
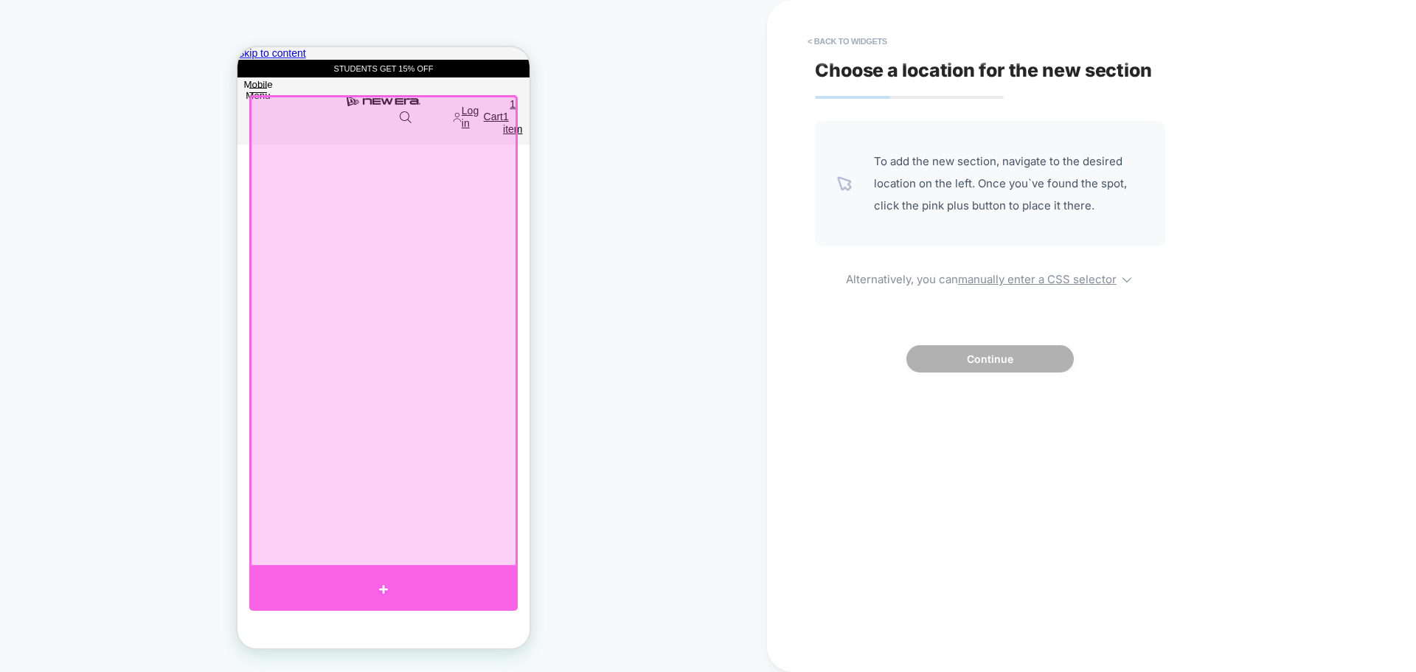
click at [347, 581] on div at bounding box center [383, 589] width 268 height 44
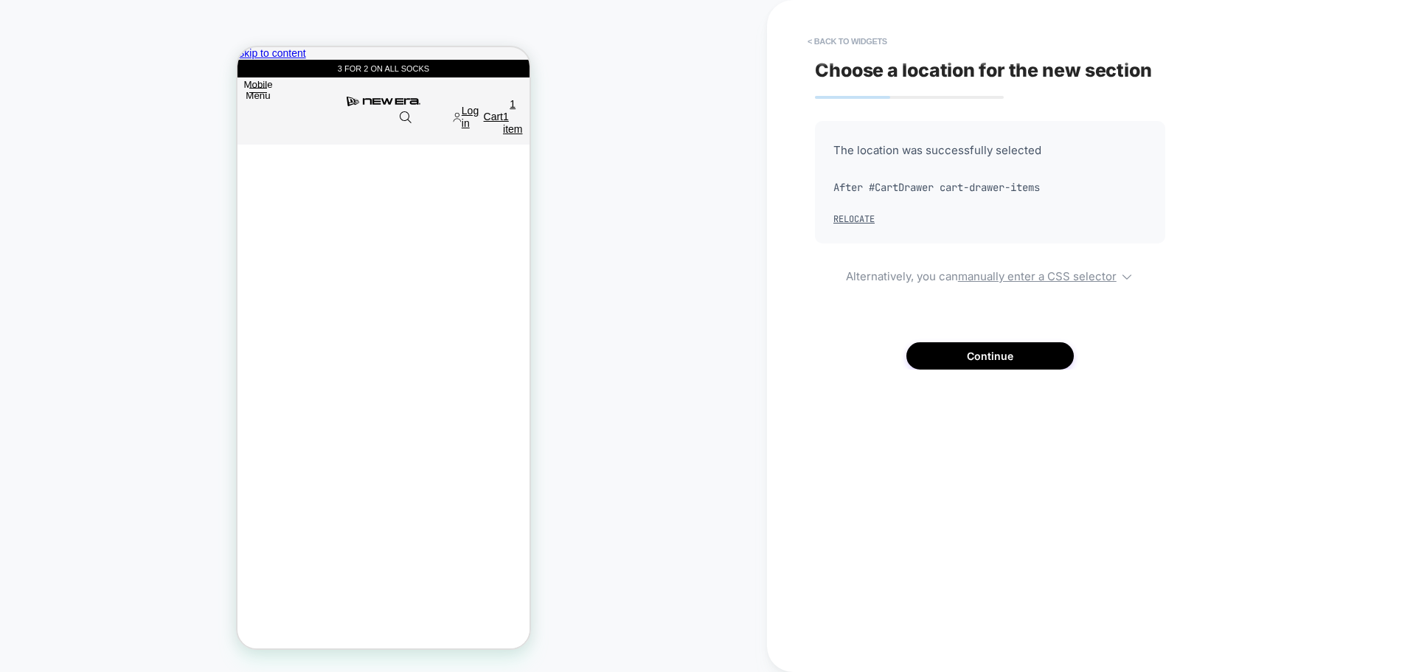
scroll to position [0, 876]
click at [856, 217] on button "Relocate" at bounding box center [853, 219] width 41 height 12
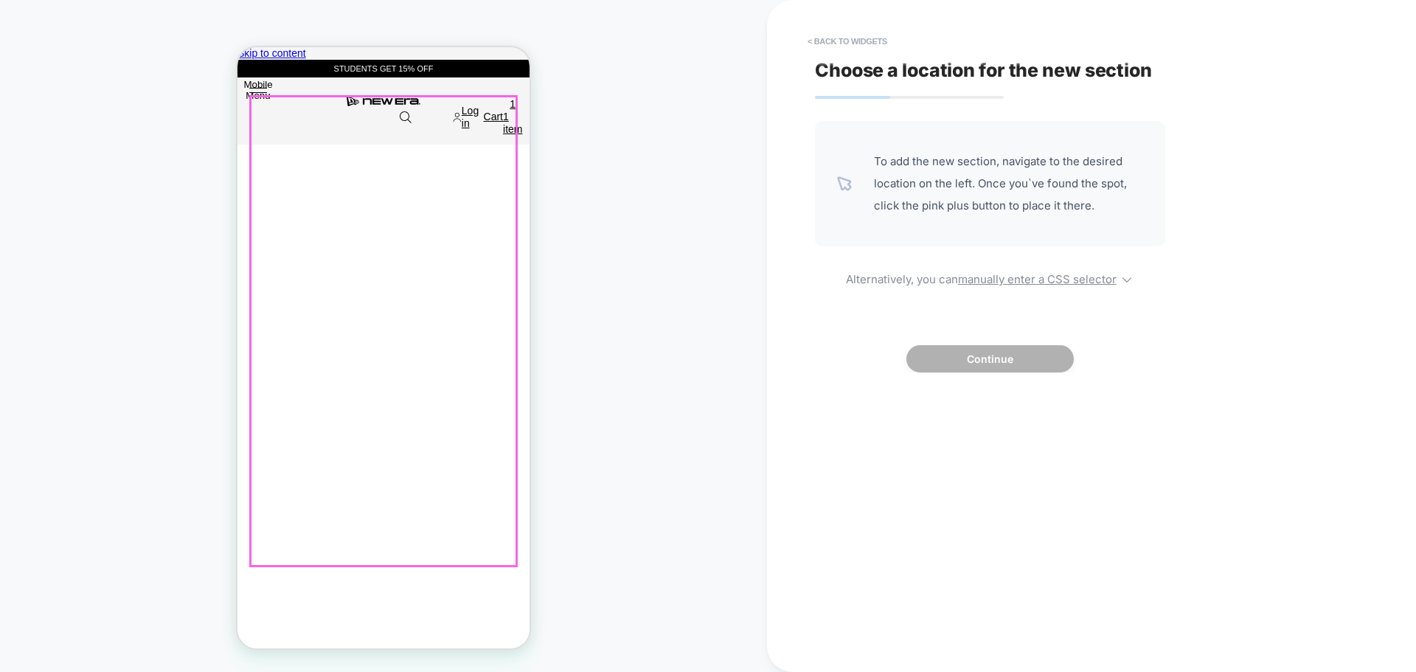
scroll to position [0, 63]
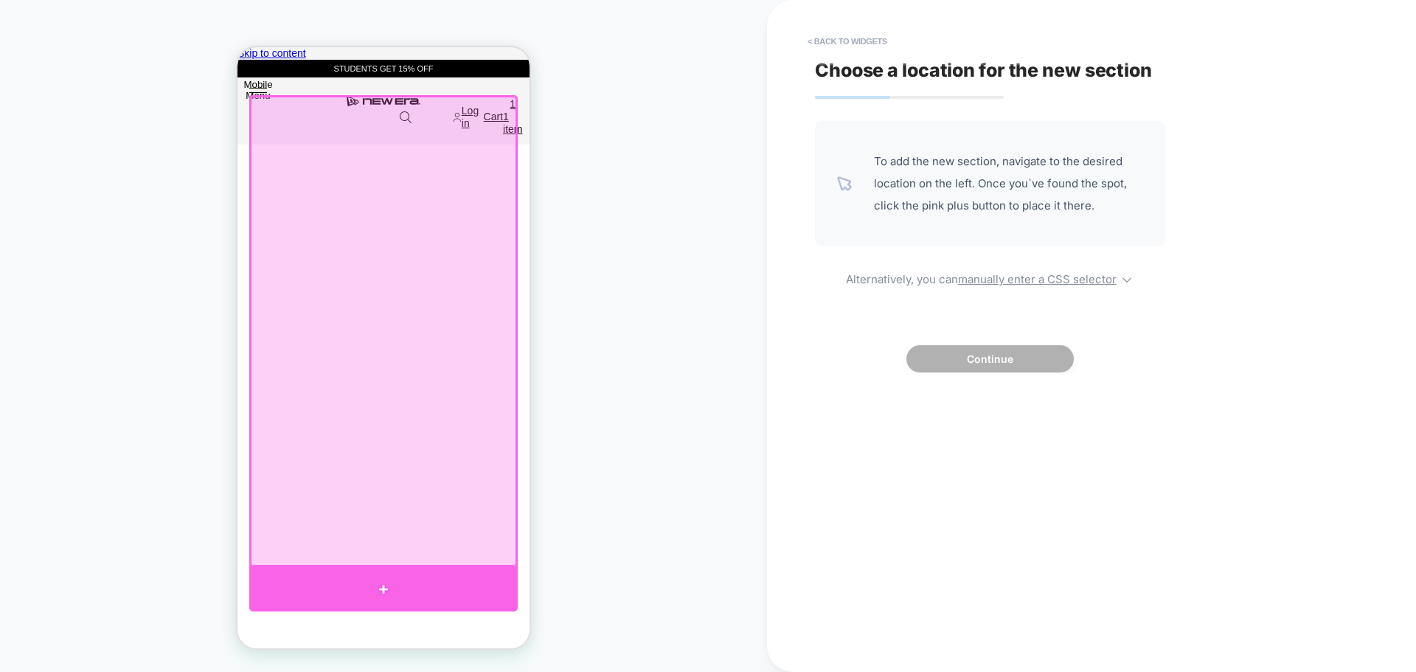
click at [455, 586] on div at bounding box center [383, 589] width 268 height 44
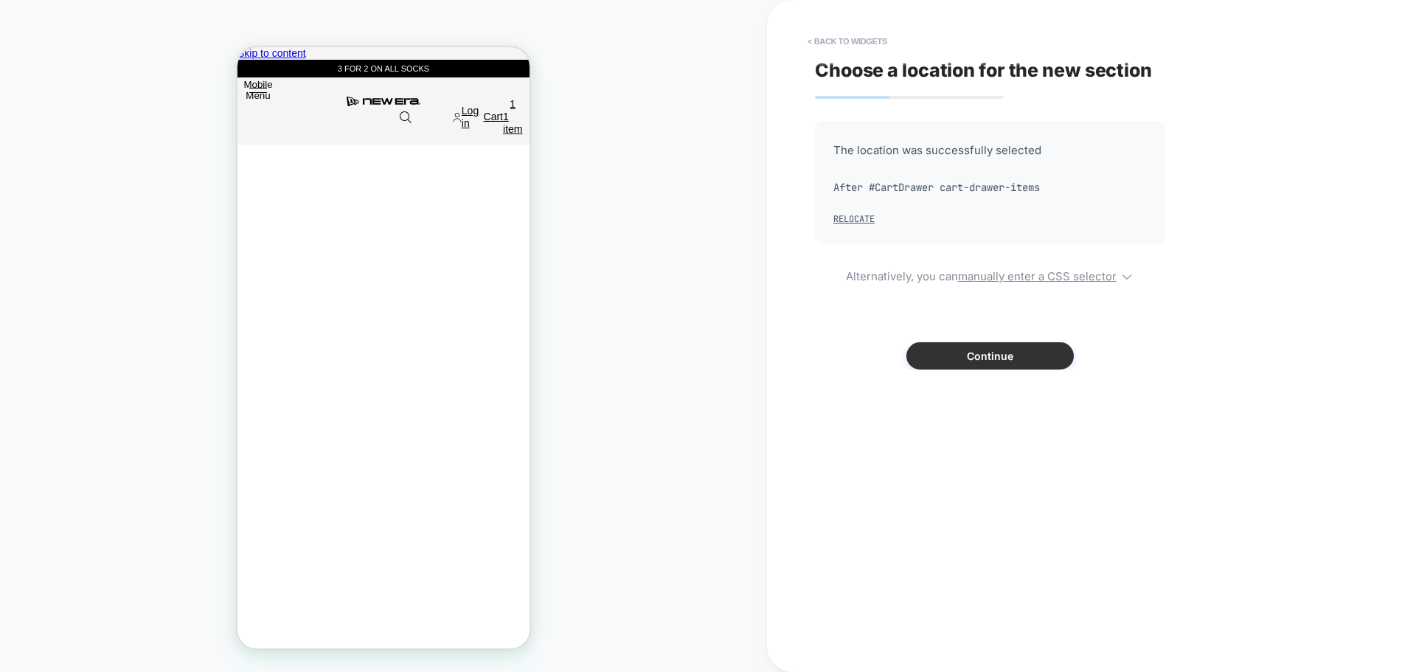
click at [995, 366] on button "Continue" at bounding box center [990, 355] width 167 height 27
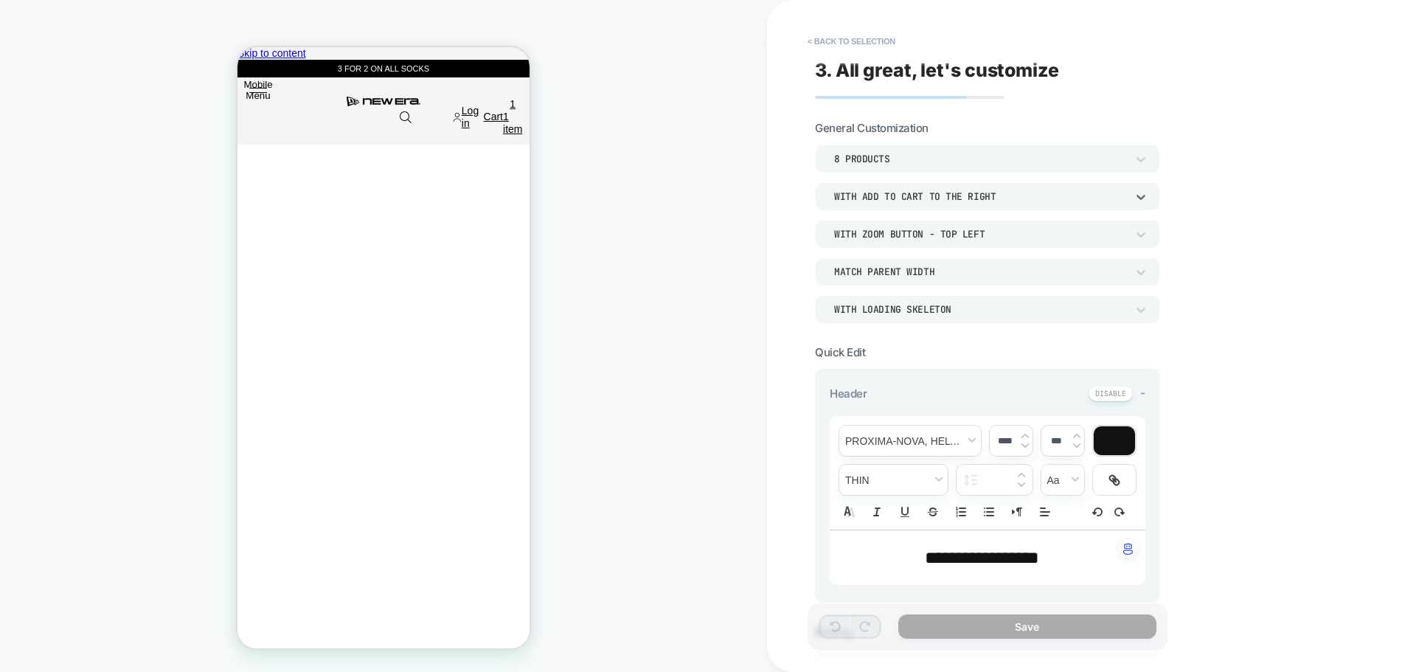
click at [1119, 190] on div "With add to cart to the right" at bounding box center [980, 196] width 307 height 15
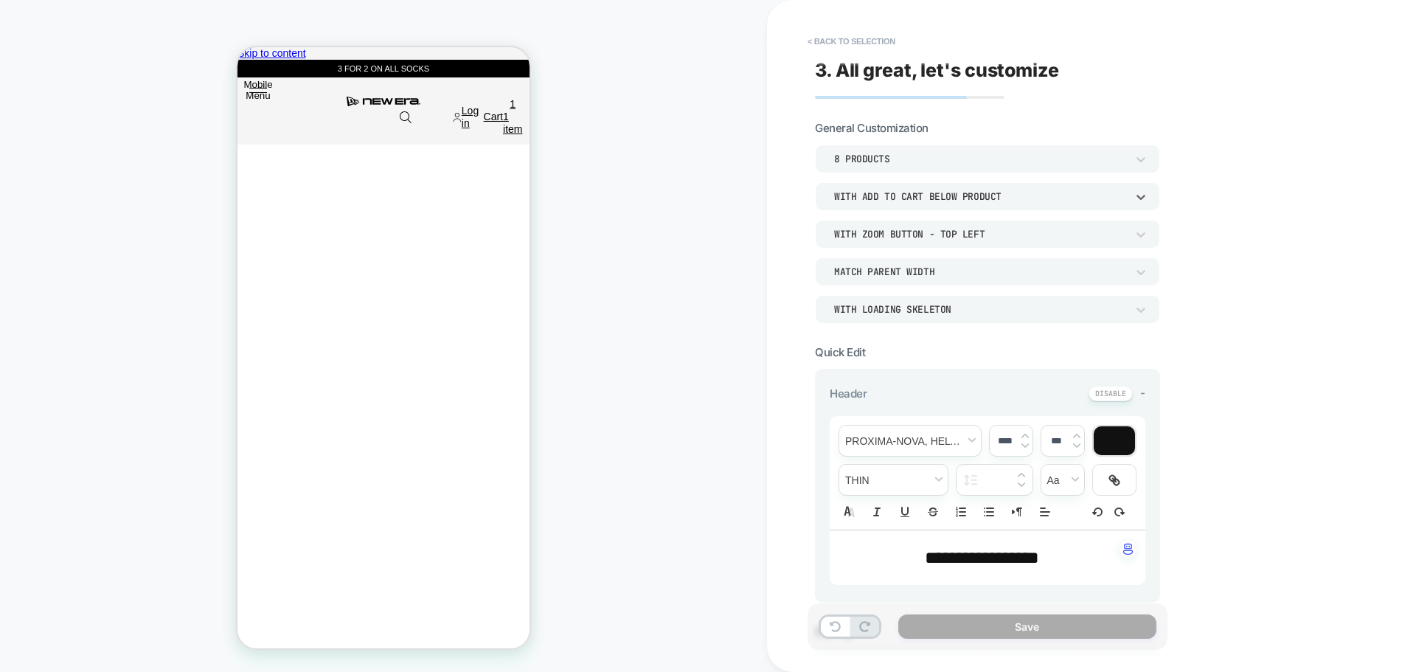
click at [939, 197] on div "With add to cart below product" at bounding box center [980, 196] width 292 height 13
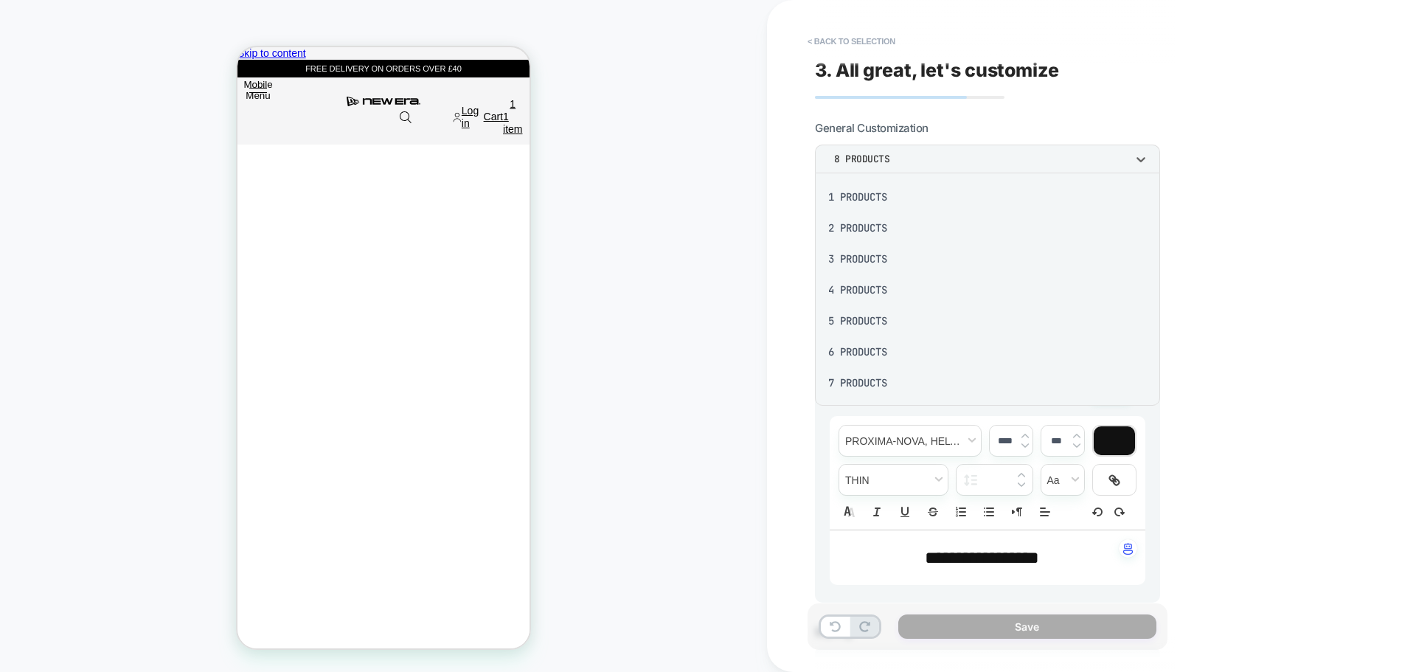
click at [1281, 291] on div at bounding box center [708, 336] width 1416 height 672
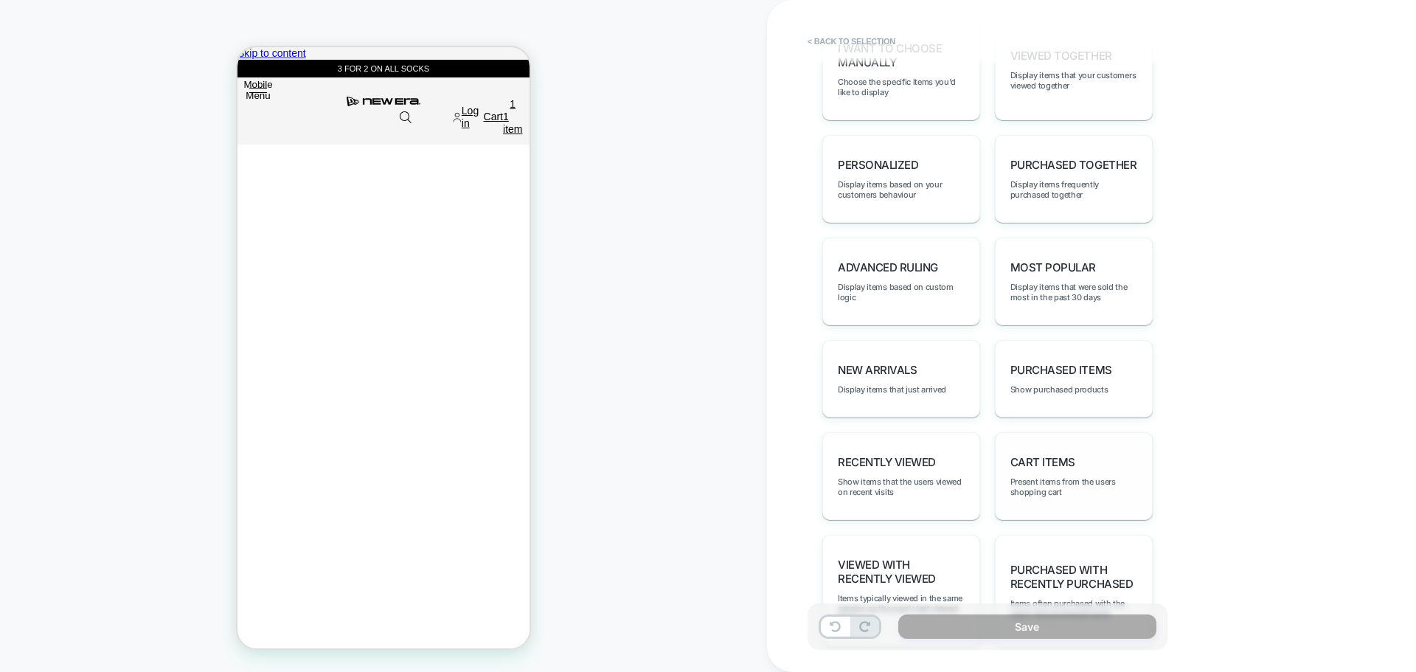
click at [0, 0] on div "Cart Items Present items from the users shopping cart" at bounding box center [0, 0] width 0 height 0
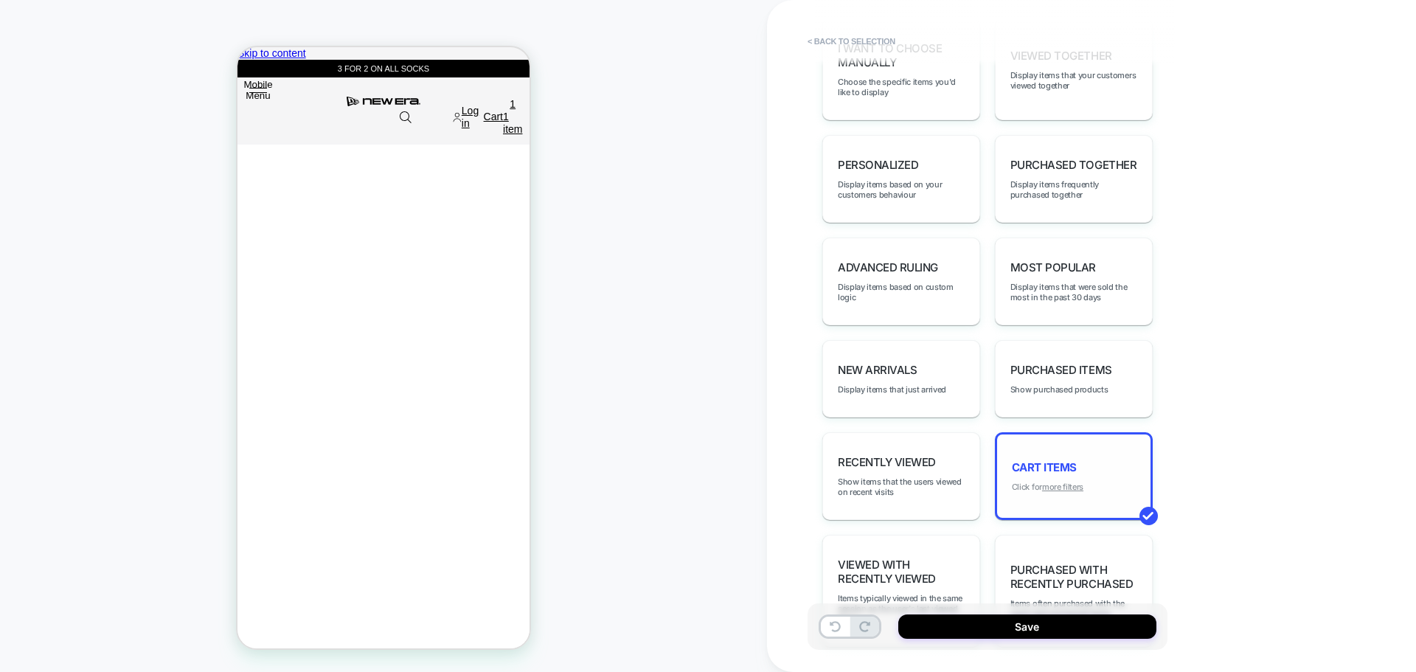
click at [1061, 488] on u "more filters" at bounding box center [1062, 487] width 41 height 10
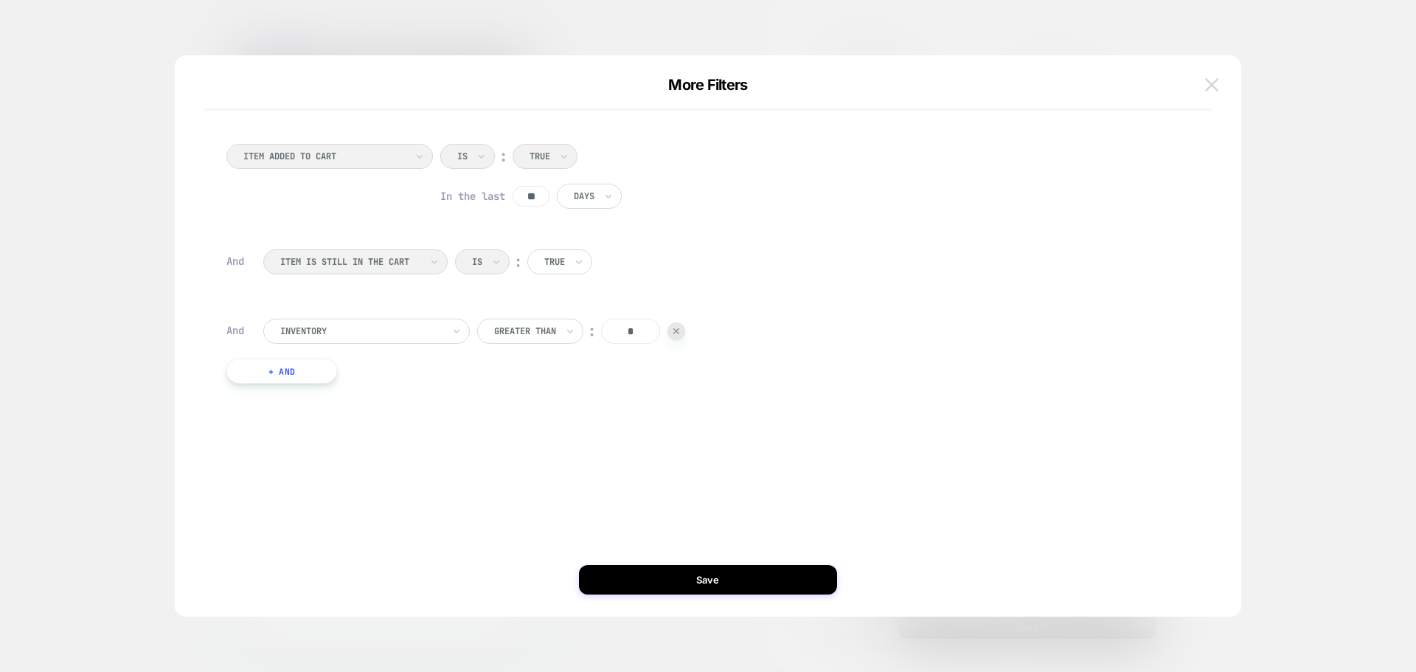
click at [1203, 82] on button at bounding box center [1212, 85] width 22 height 22
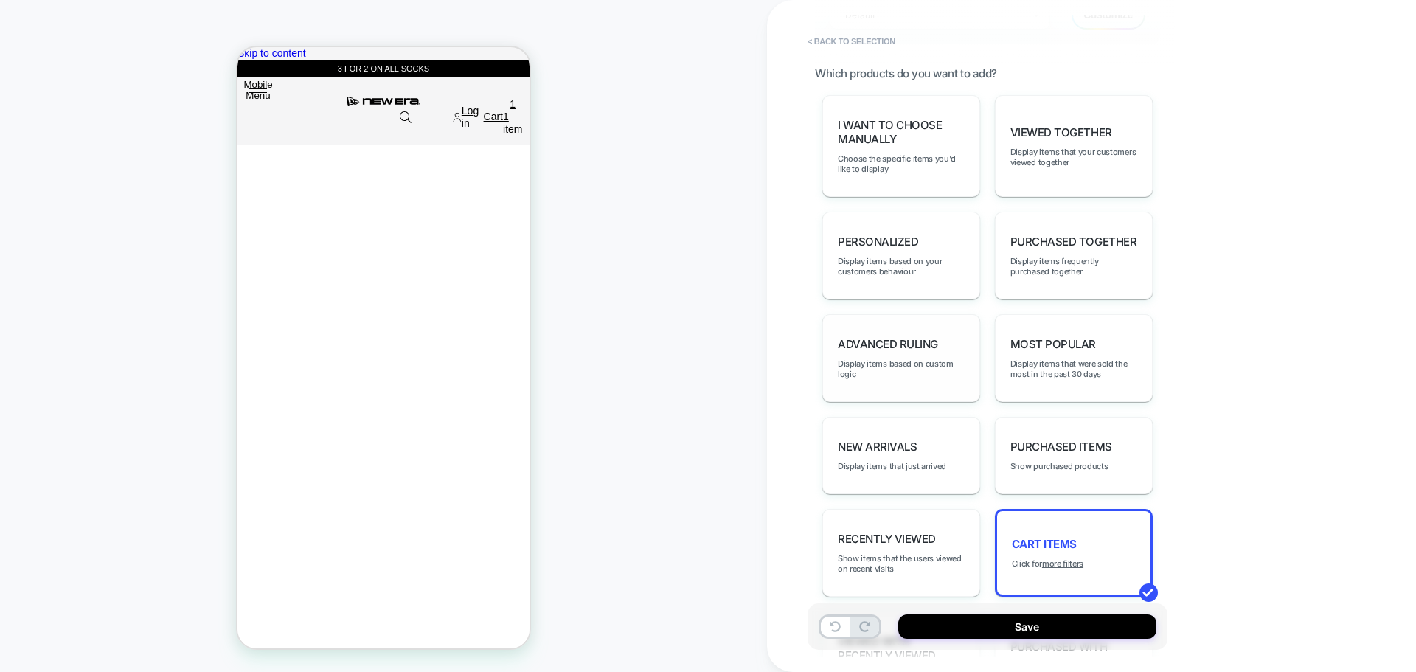
click at [0, 0] on span "Advanced Ruling" at bounding box center [0, 0] width 0 height 0
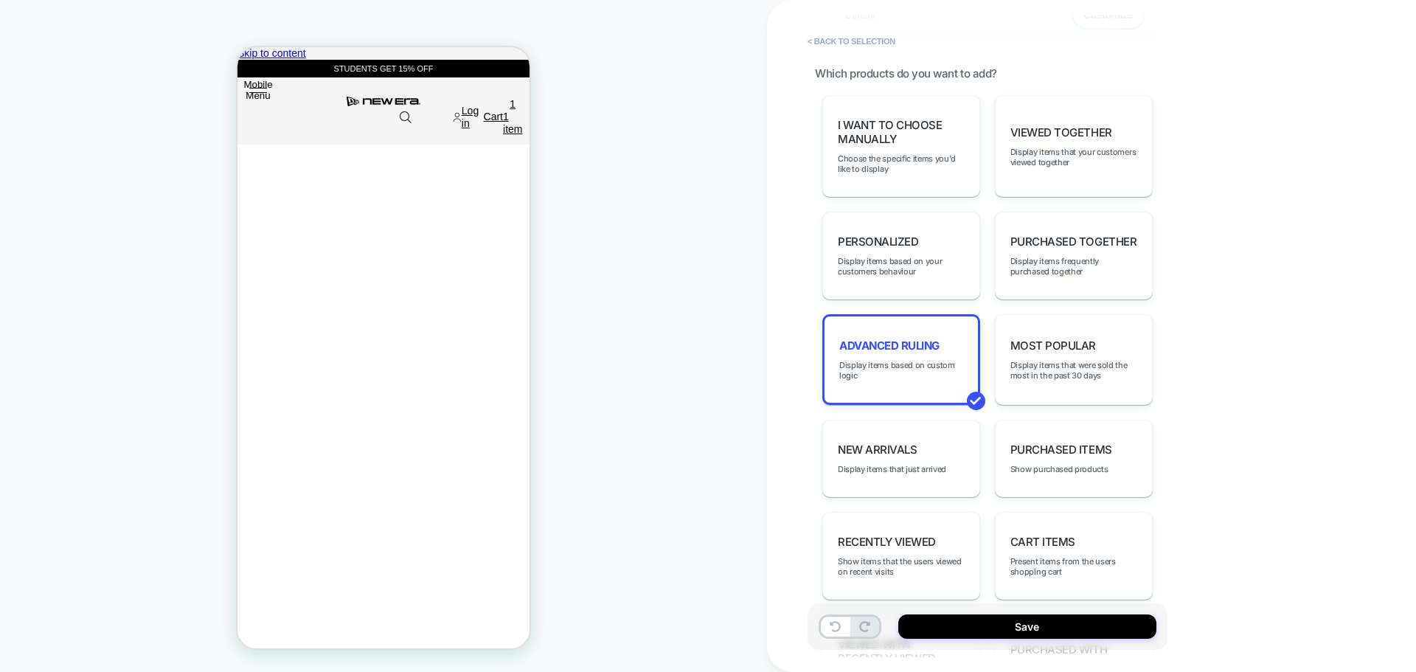
click at [893, 280] on div "personalized Display items based on your customers behaviour" at bounding box center [901, 256] width 158 height 88
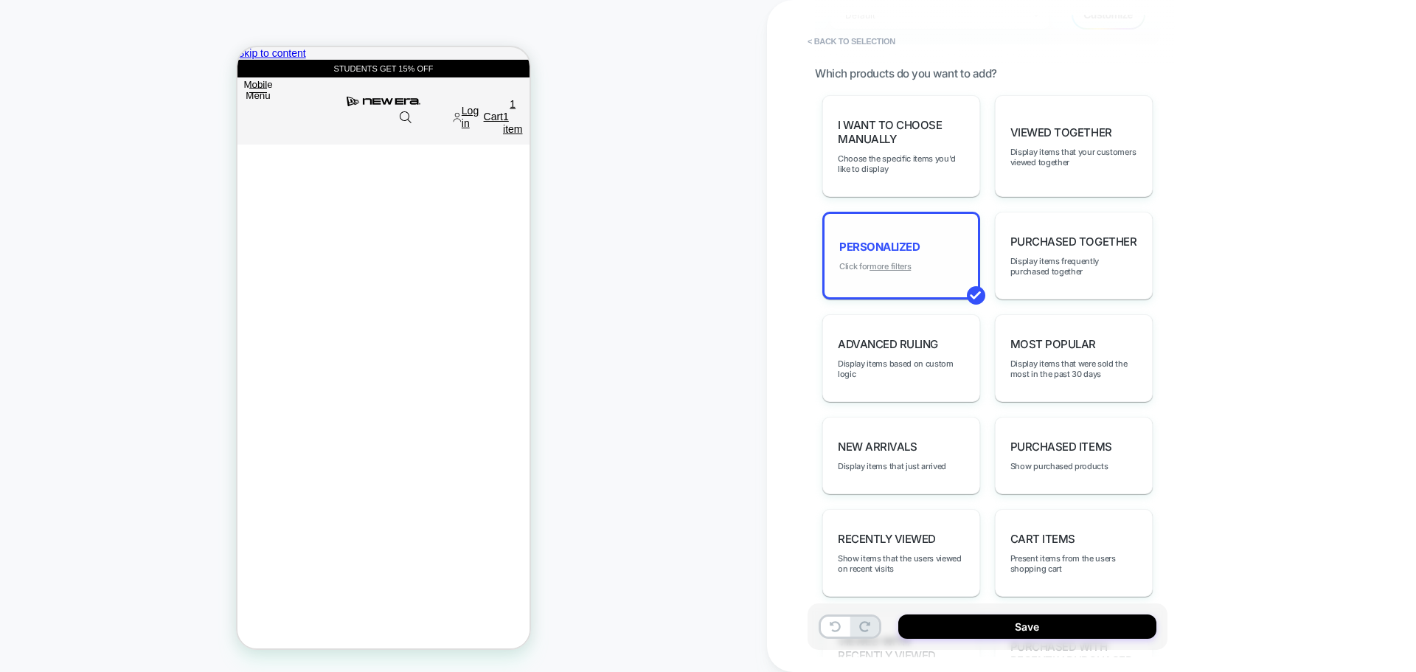
click at [895, 263] on u "more filters" at bounding box center [890, 266] width 41 height 10
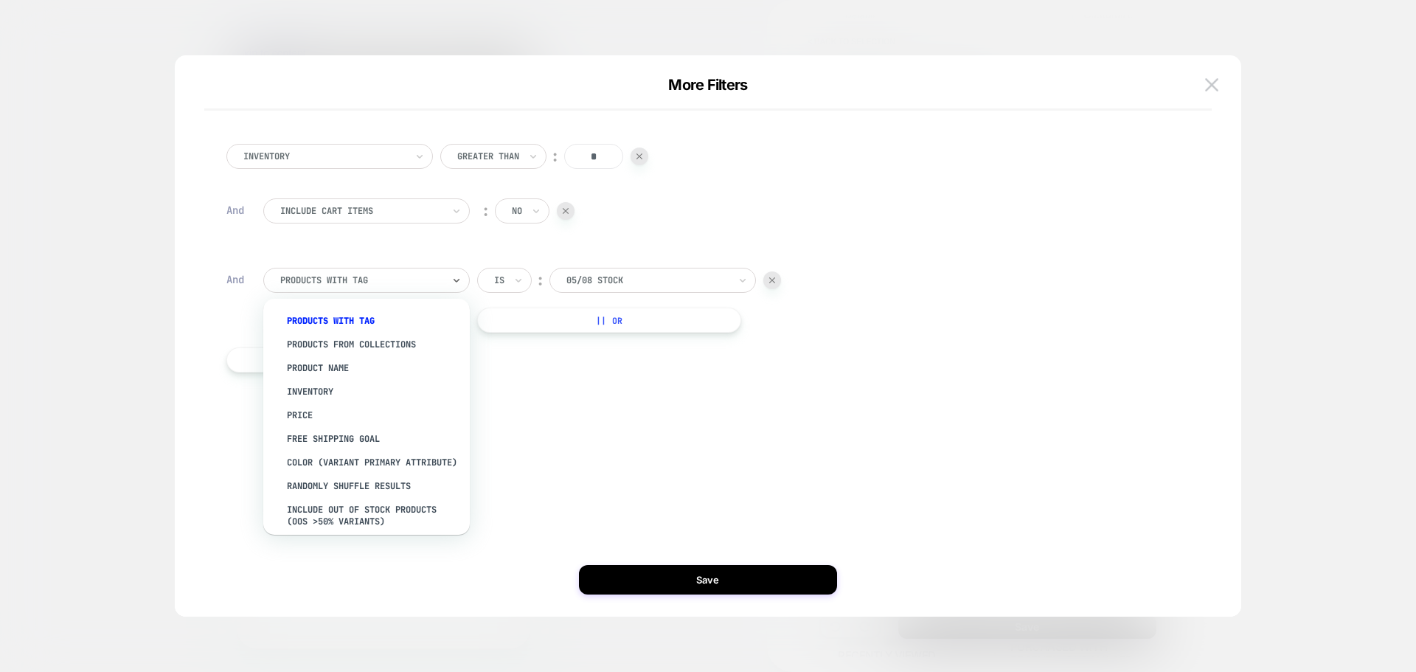
click at [342, 283] on div at bounding box center [361, 280] width 162 height 13
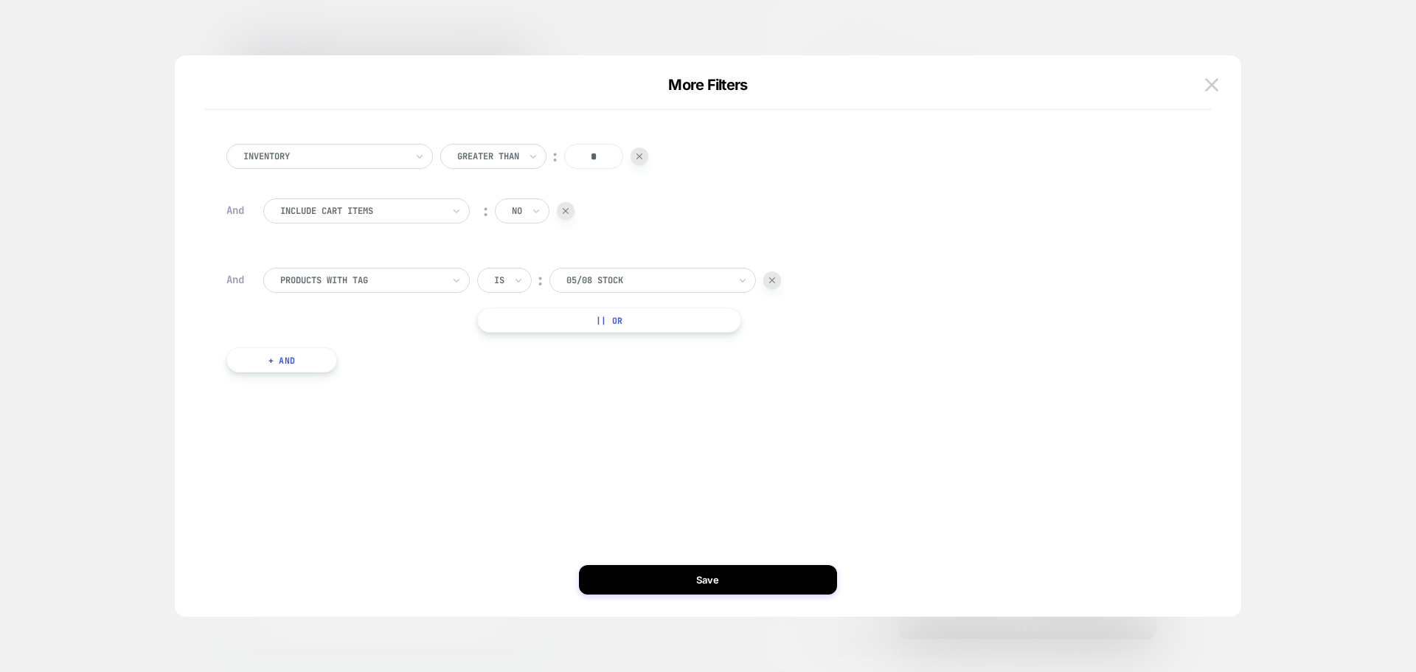
click at [1201, 95] on button at bounding box center [1212, 85] width 22 height 22
